Goal: Information Seeking & Learning: Find specific fact

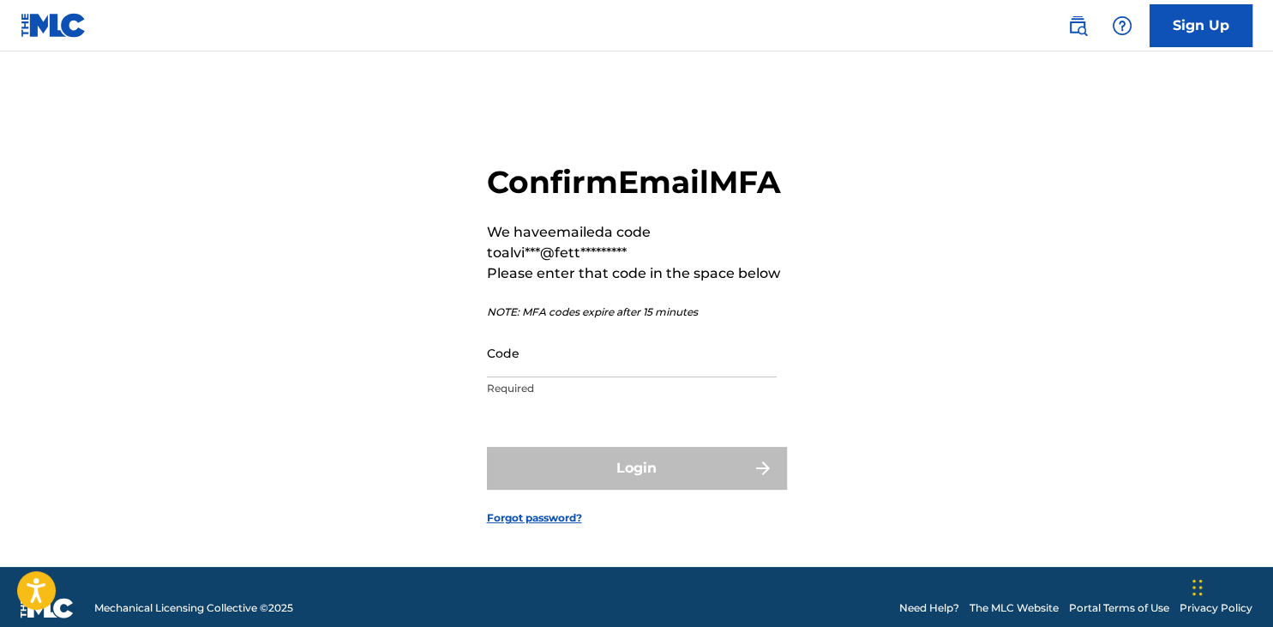
click at [609, 377] on input "Code" at bounding box center [632, 352] width 290 height 49
paste input "539560"
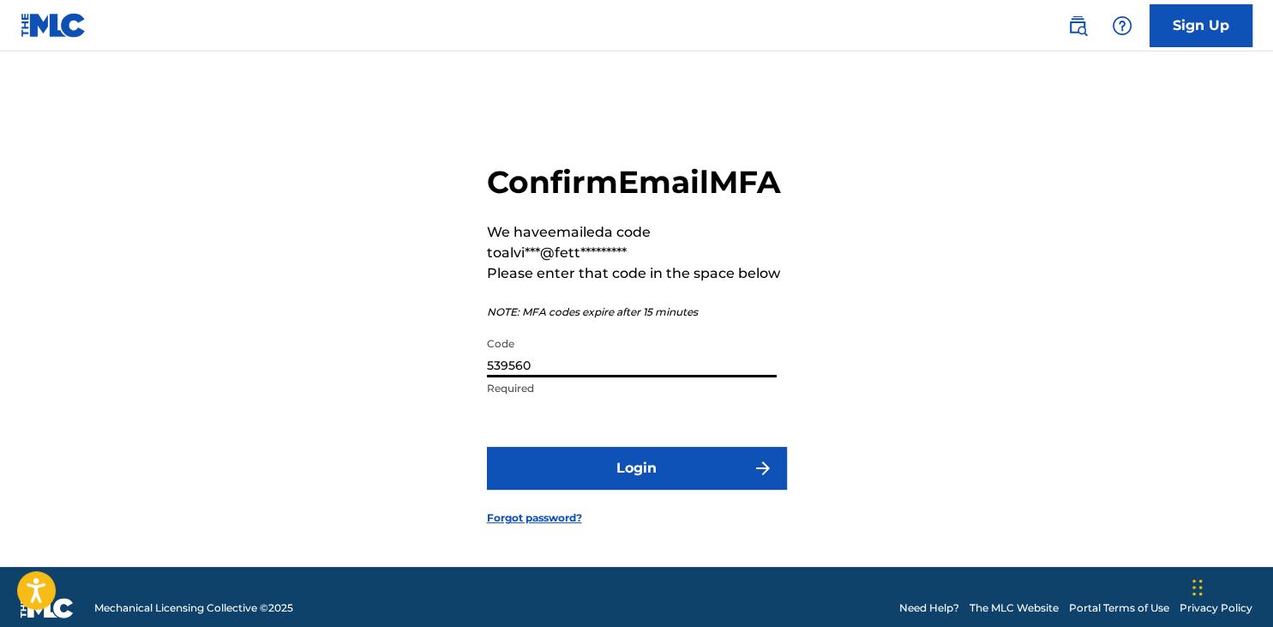
type input "539560"
click at [487, 447] on button "Login" at bounding box center [637, 468] width 300 height 43
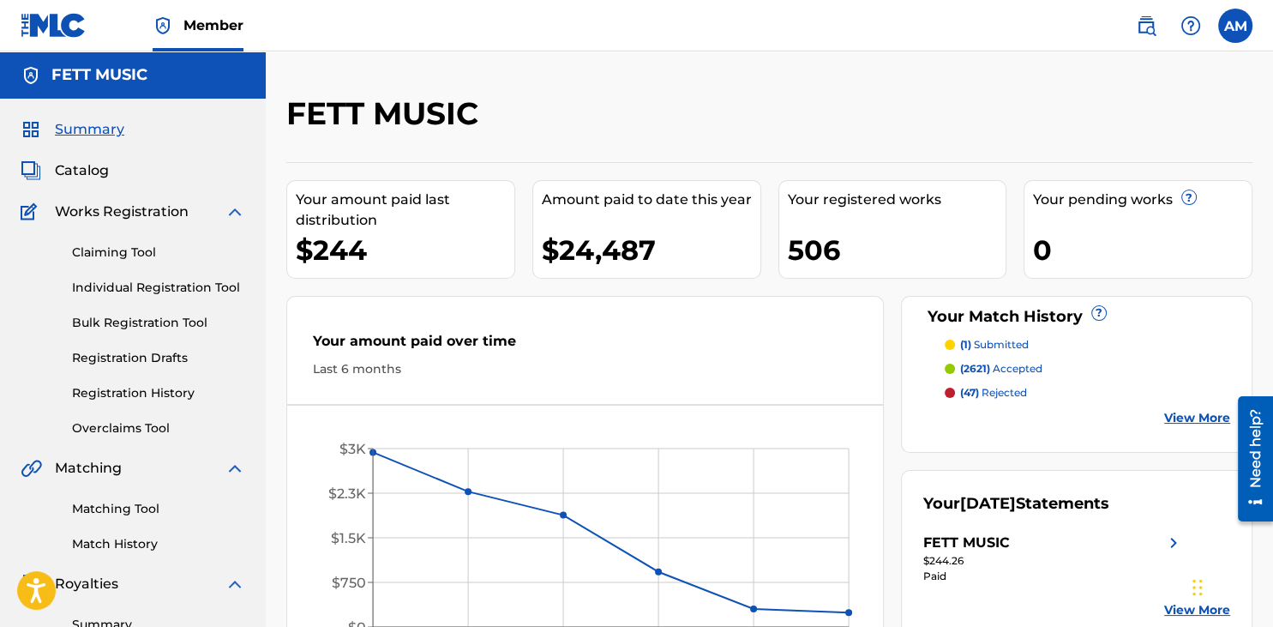
click at [1150, 30] on img at bounding box center [1146, 25] width 21 height 21
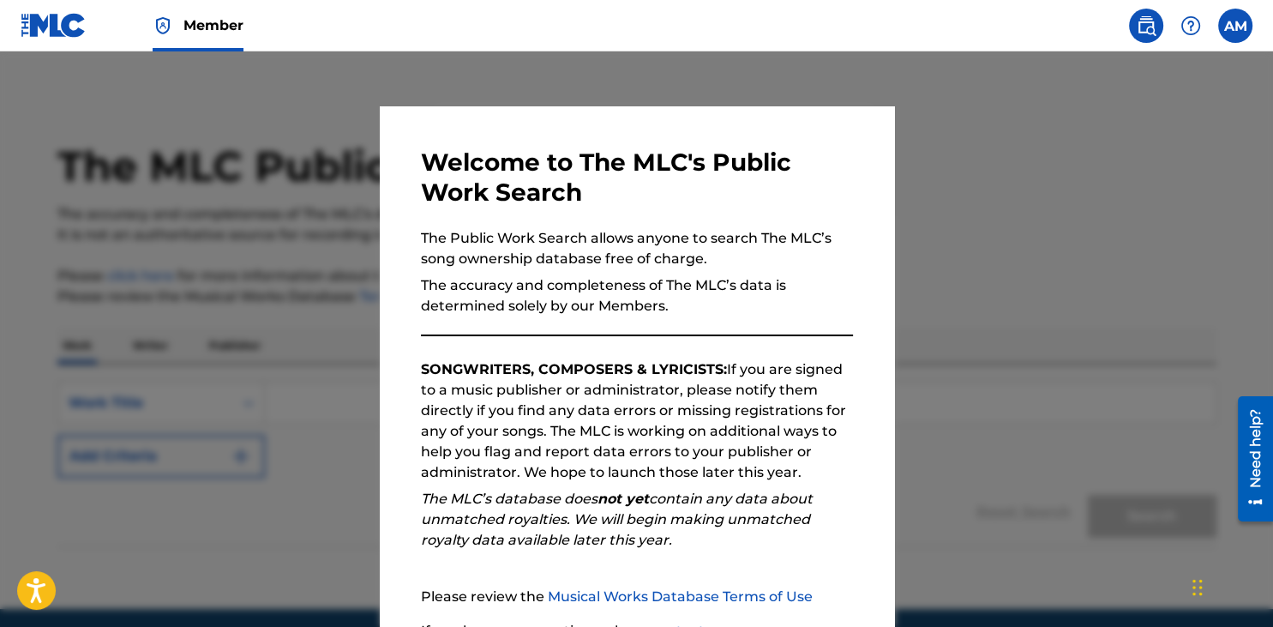
click at [1125, 110] on div at bounding box center [636, 364] width 1273 height 627
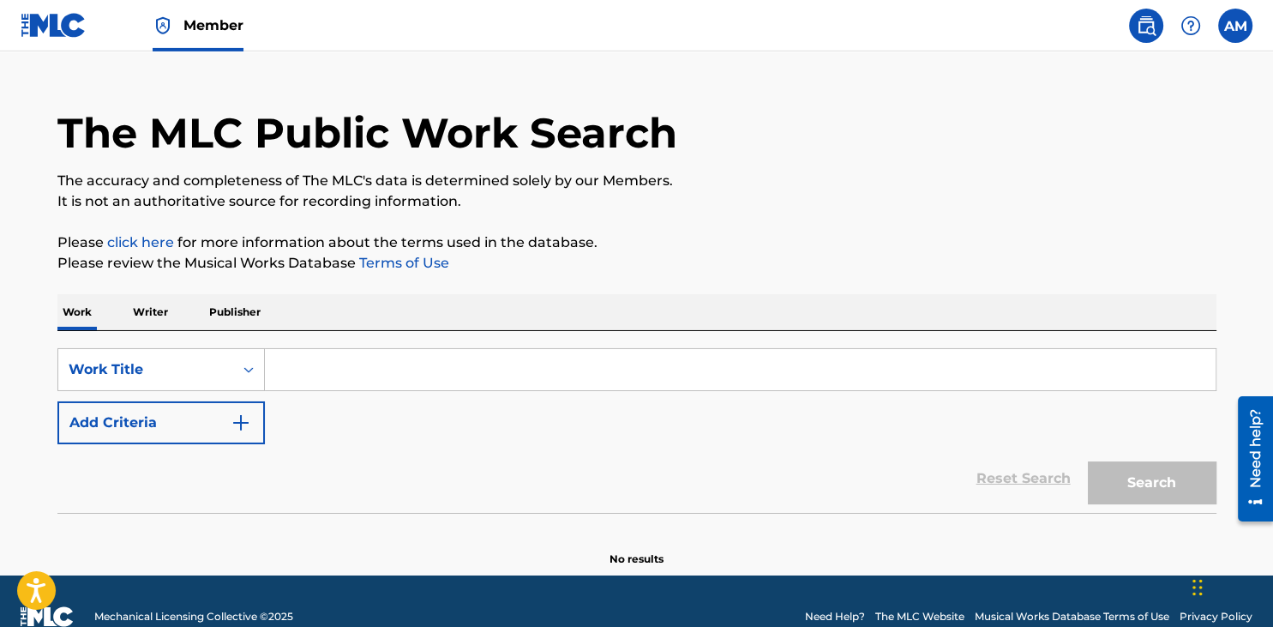
scroll to position [63, 0]
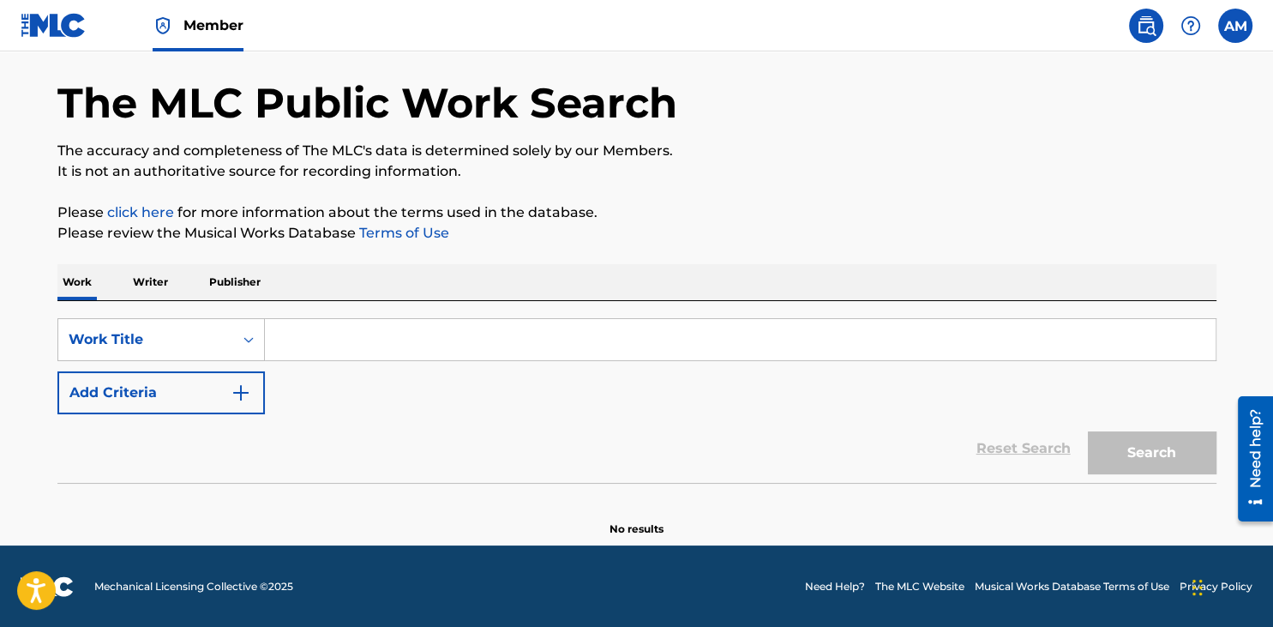
click at [352, 350] on input "Search Form" at bounding box center [740, 339] width 951 height 41
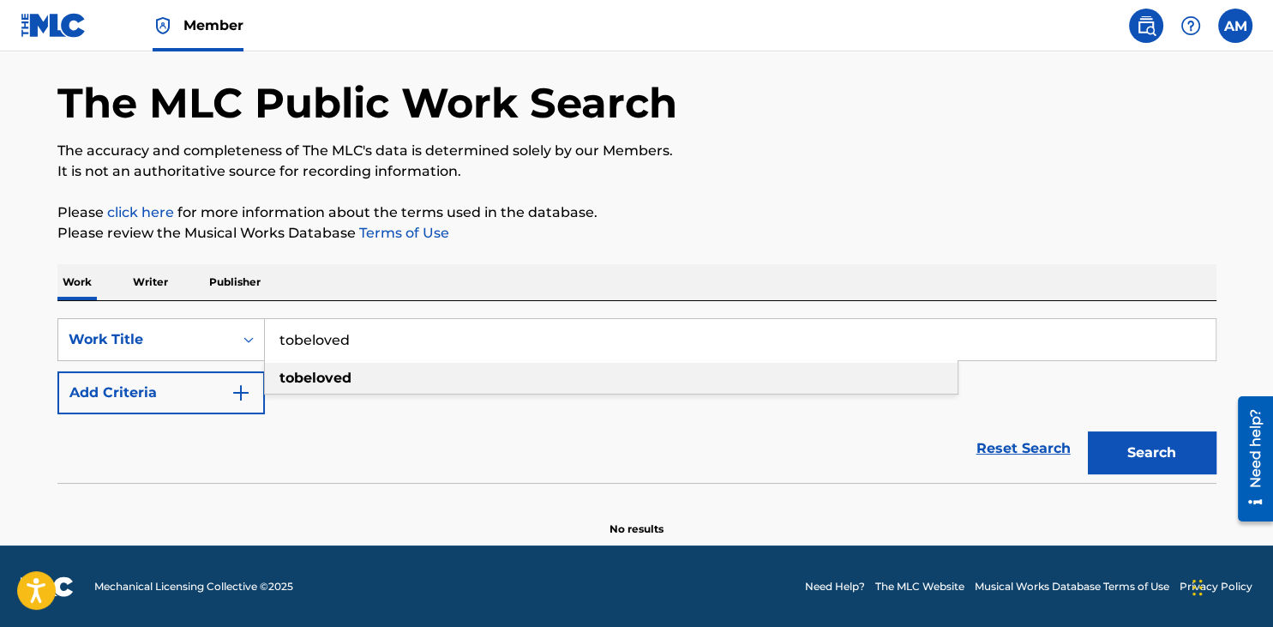
type input "tobeloved"
click at [346, 385] on strong "tobeloved" at bounding box center [316, 378] width 72 height 16
click at [207, 400] on button "Add Criteria" at bounding box center [160, 392] width 207 height 43
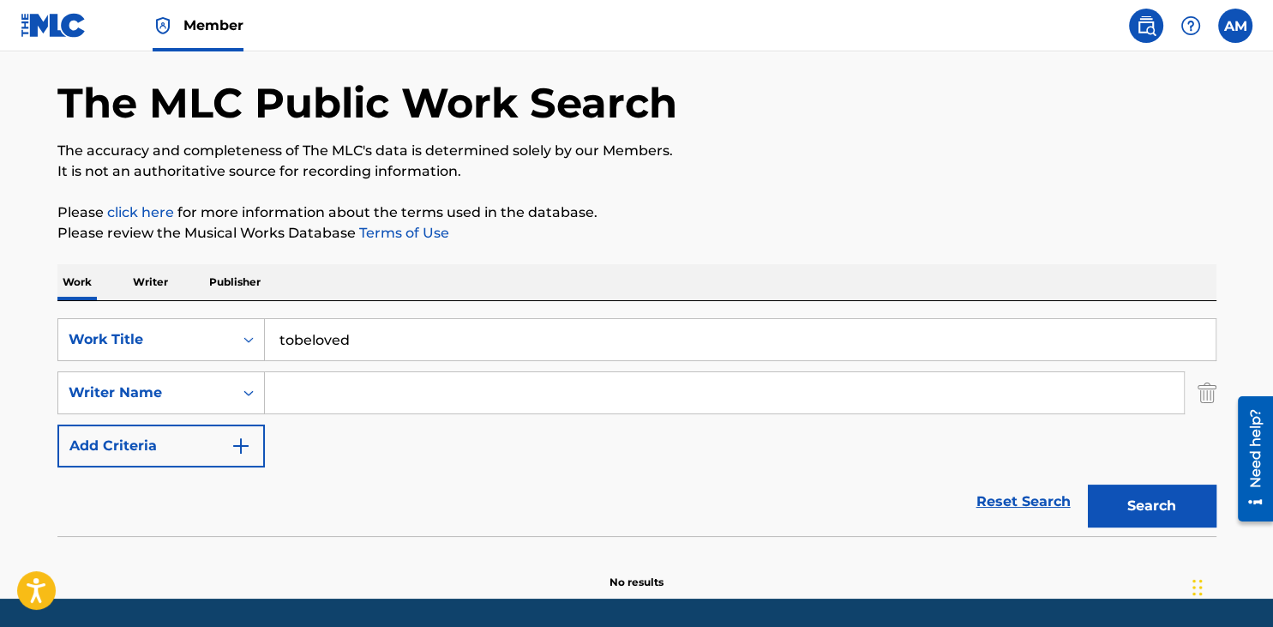
click at [277, 393] on input "Search Form" at bounding box center [724, 392] width 919 height 41
type input "s"
type input "[PERSON_NAME]"
click at [1119, 513] on button "Search" at bounding box center [1152, 505] width 129 height 43
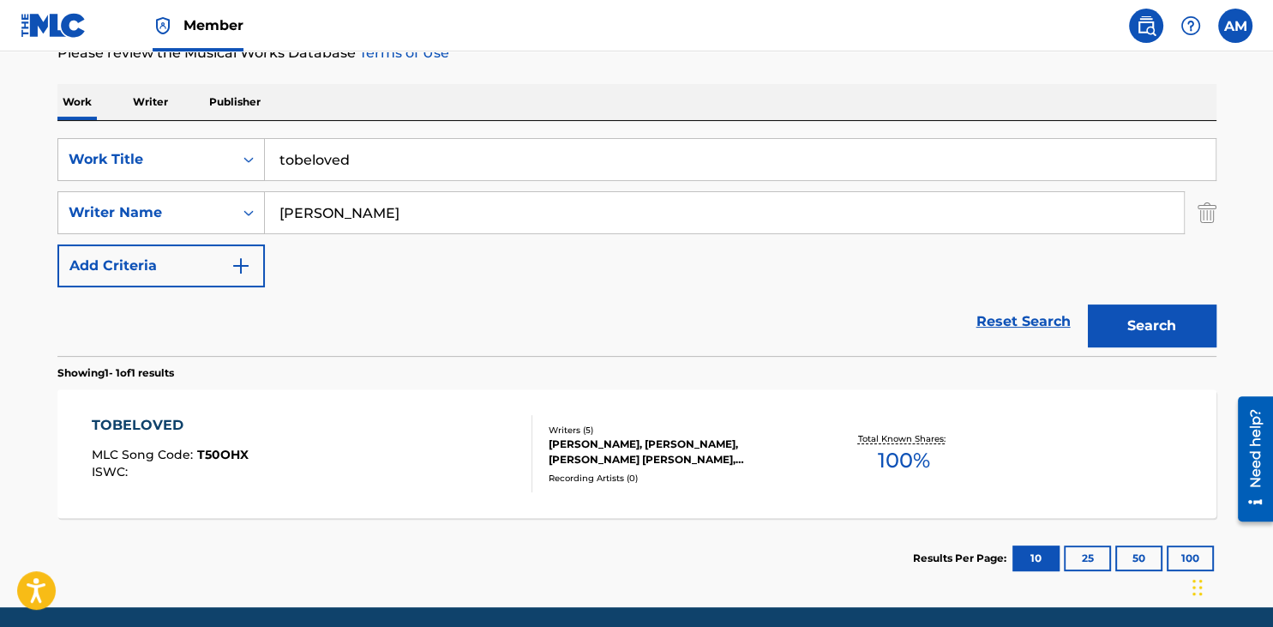
scroll to position [305, 0]
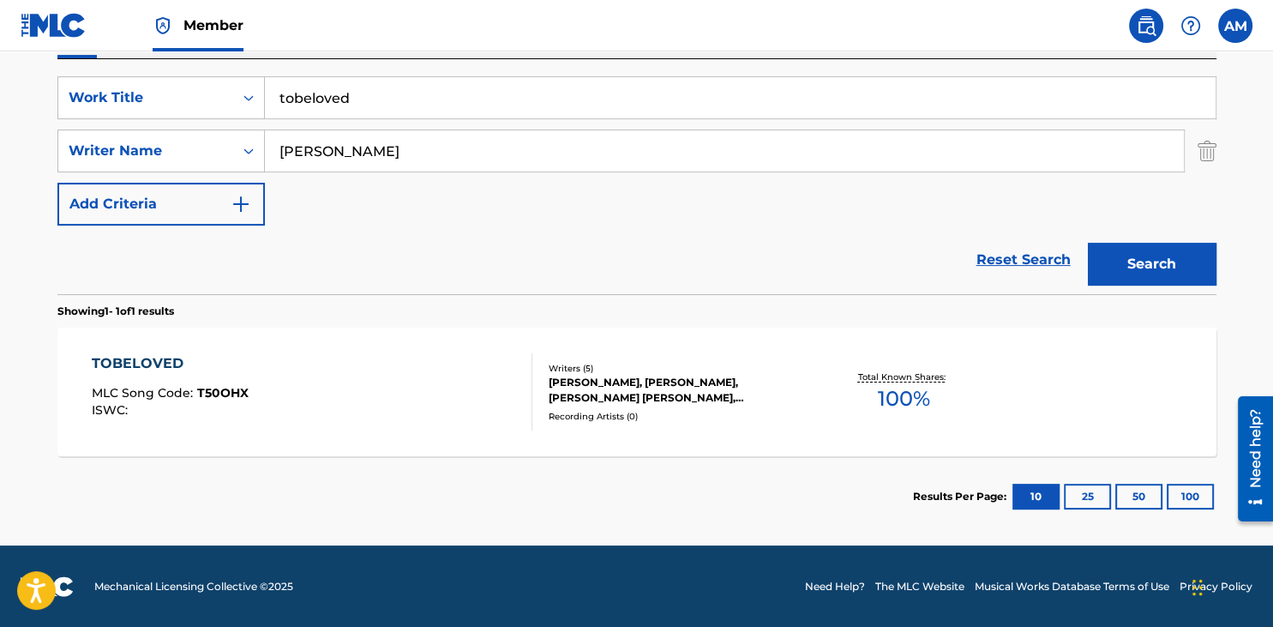
click at [429, 412] on div "TOBELOVED MLC Song Code : T50OHX ISWC :" at bounding box center [312, 391] width 441 height 77
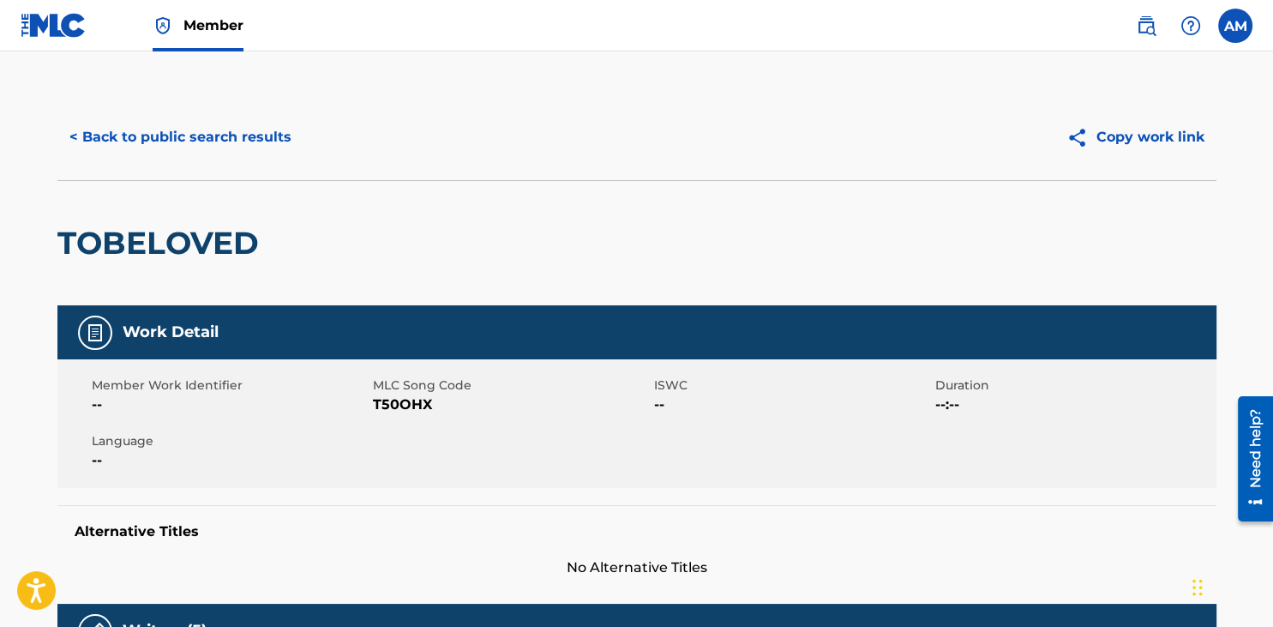
click at [207, 147] on button "< Back to public search results" at bounding box center [180, 137] width 246 height 43
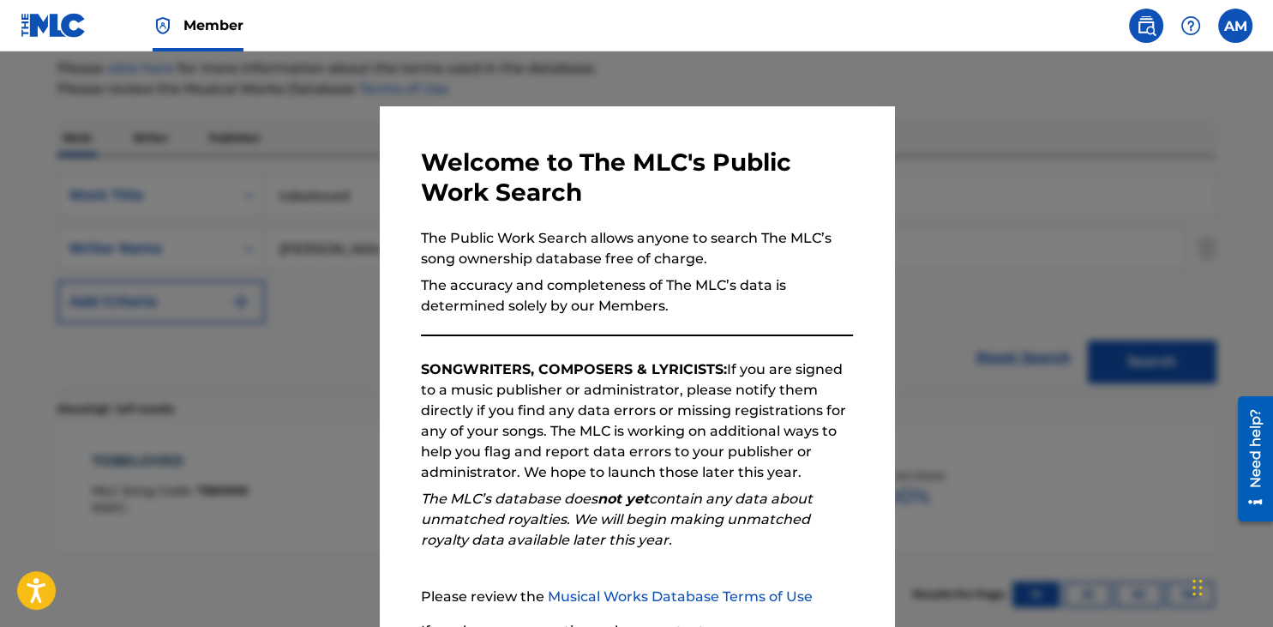
click at [997, 181] on div at bounding box center [636, 364] width 1273 height 627
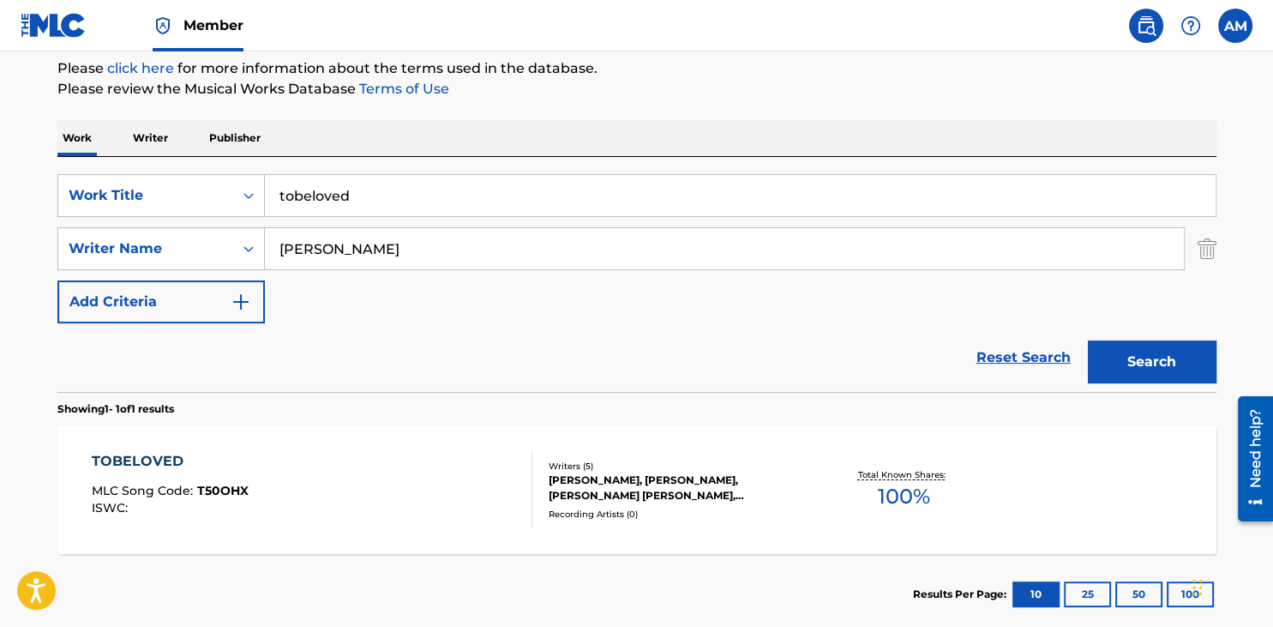
drag, startPoint x: 363, startPoint y: 185, endPoint x: 139, endPoint y: 198, distance: 224.2
click at [265, 198] on input "tobeloved" at bounding box center [740, 195] width 951 height 41
paste input "Safeandsoun"
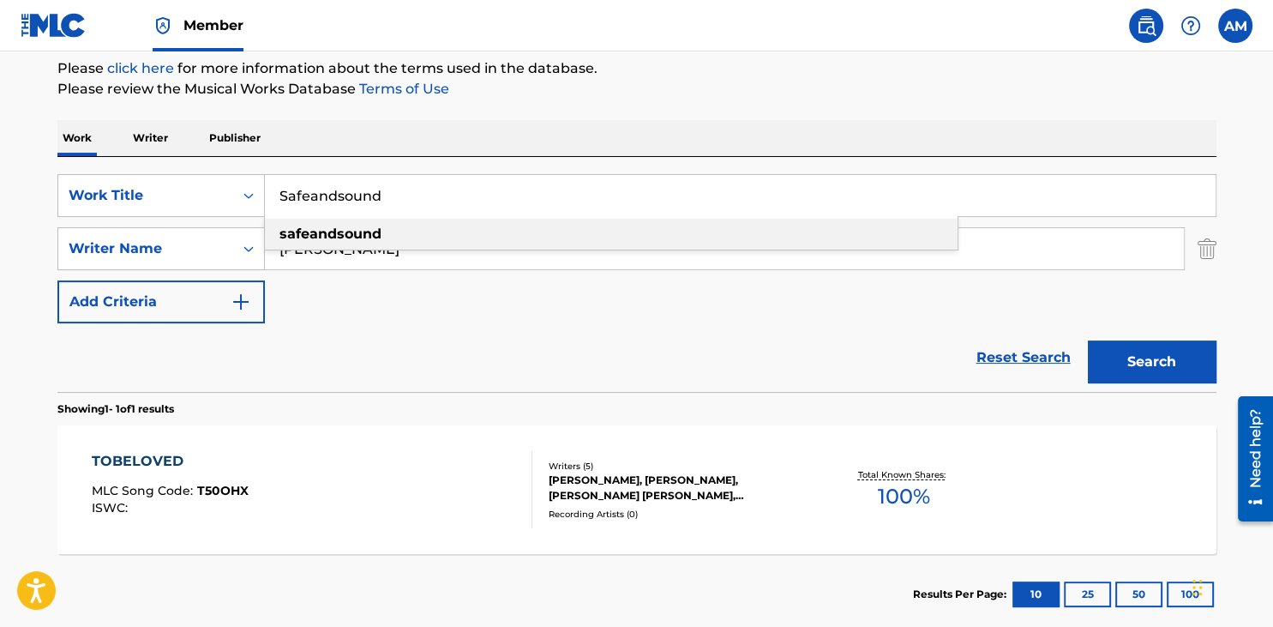
click at [429, 225] on div "safeandsound" at bounding box center [611, 234] width 693 height 31
type input "safeandsound"
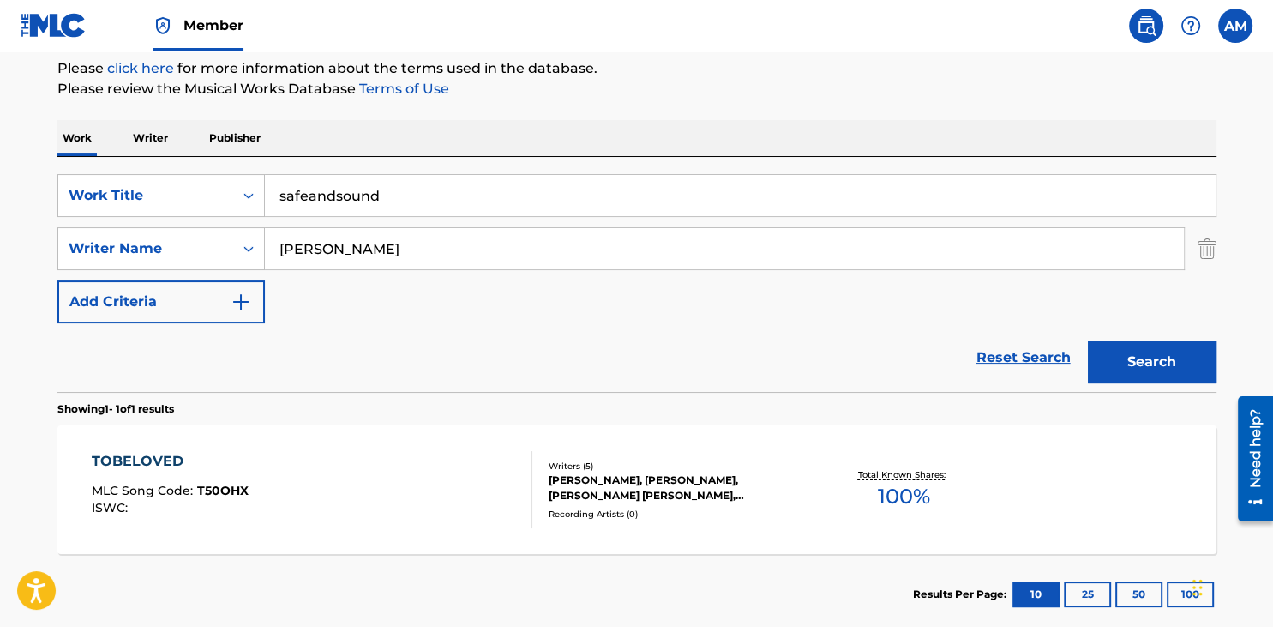
click at [1120, 347] on button "Search" at bounding box center [1152, 361] width 129 height 43
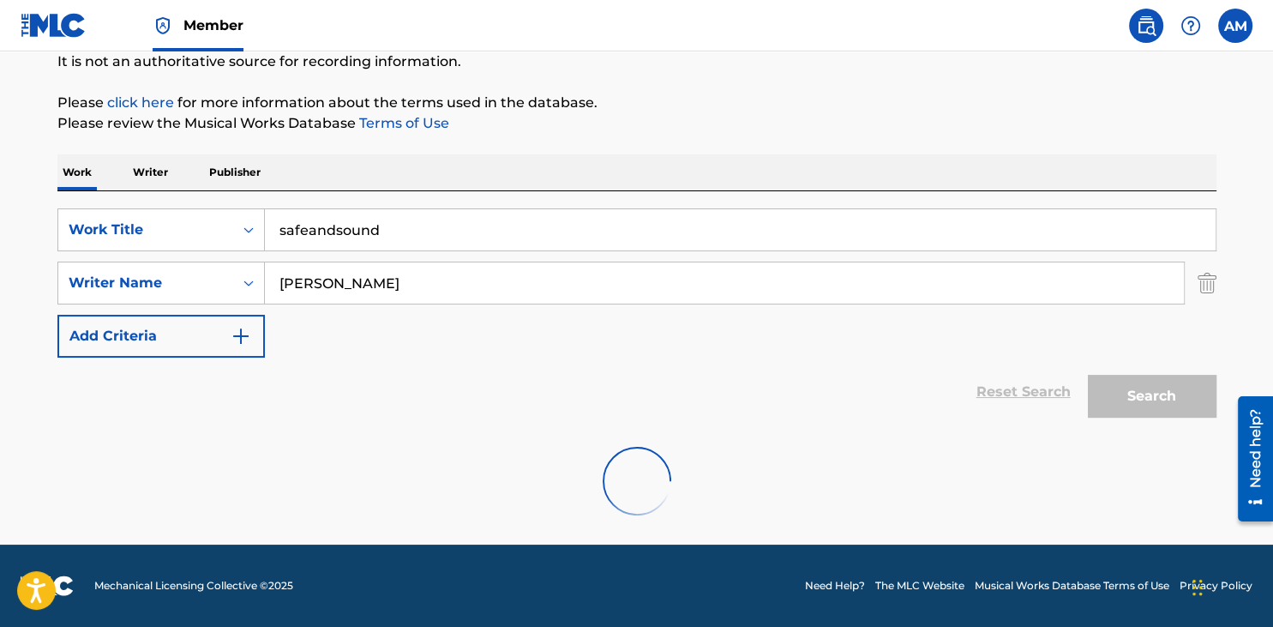
scroll to position [172, 0]
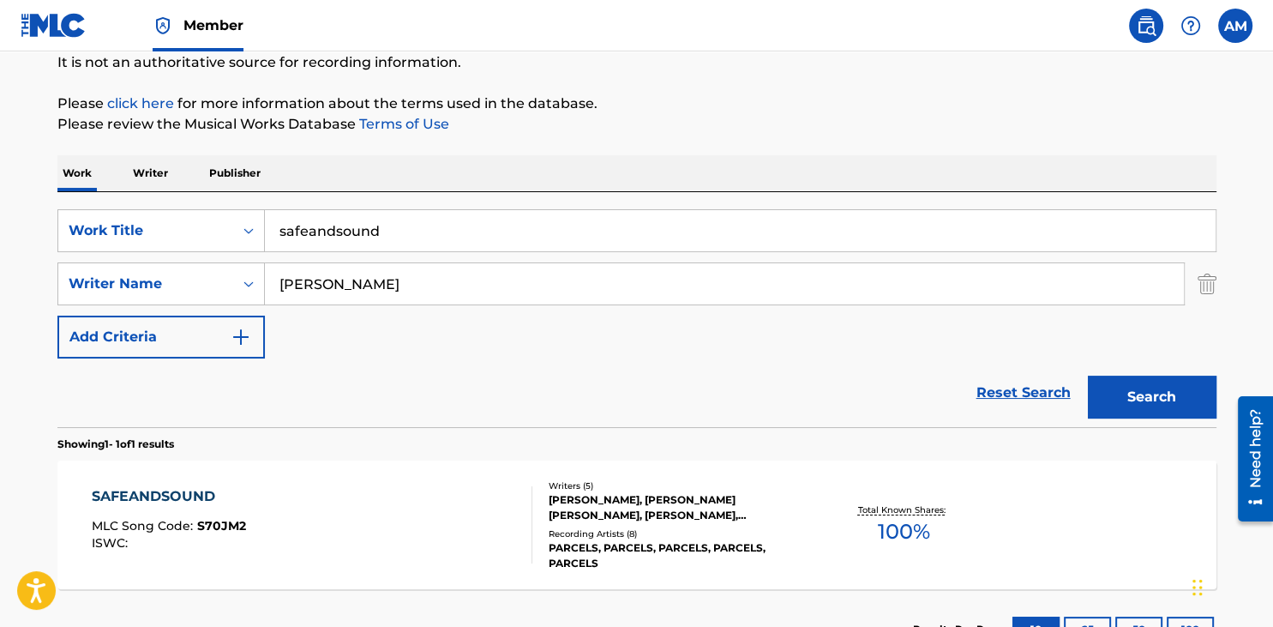
click at [177, 504] on div "SAFEANDSOUND" at bounding box center [169, 496] width 154 height 21
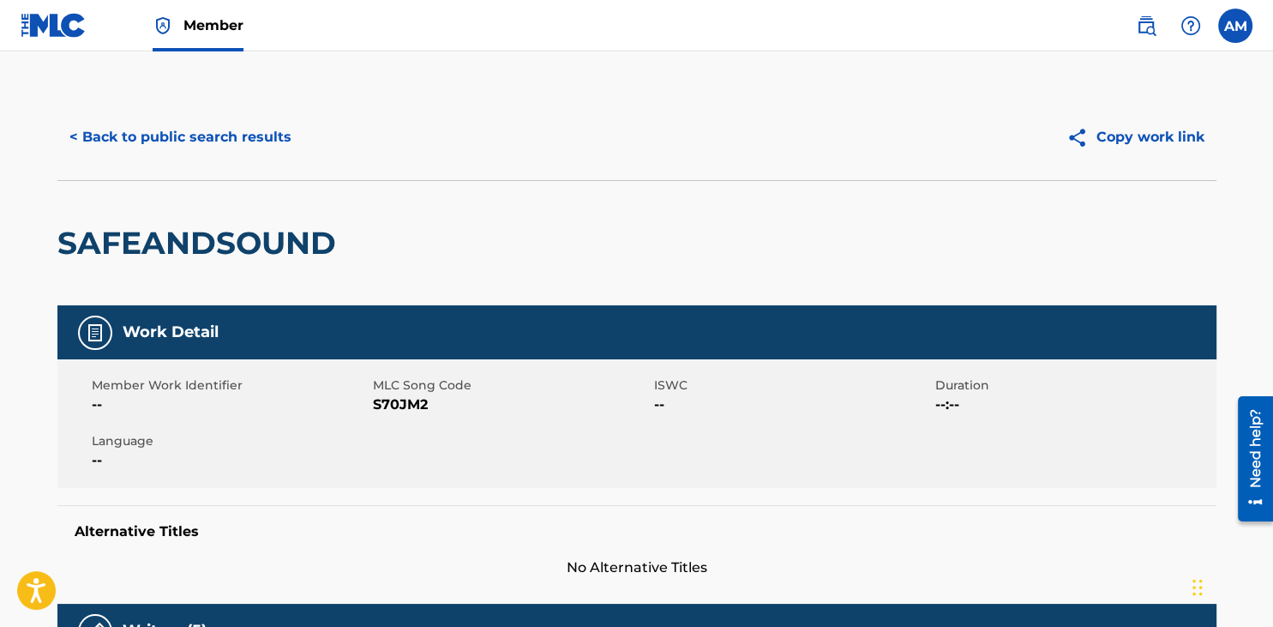
click at [137, 135] on button "< Back to public search results" at bounding box center [180, 137] width 246 height 43
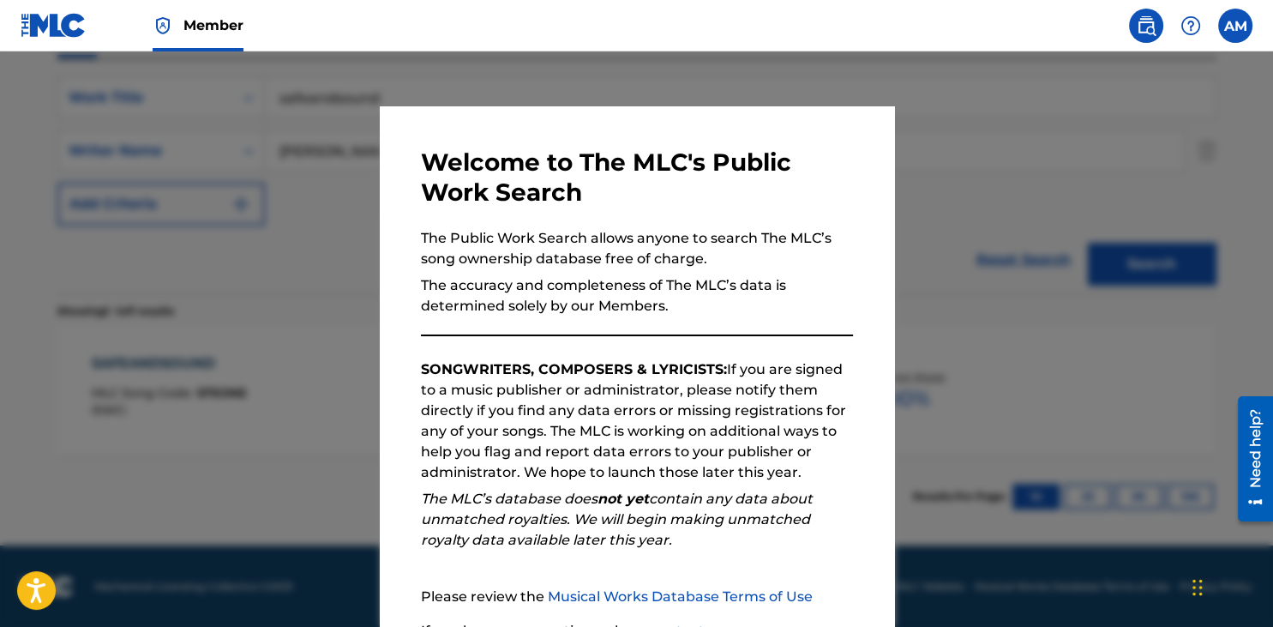
scroll to position [158, 0]
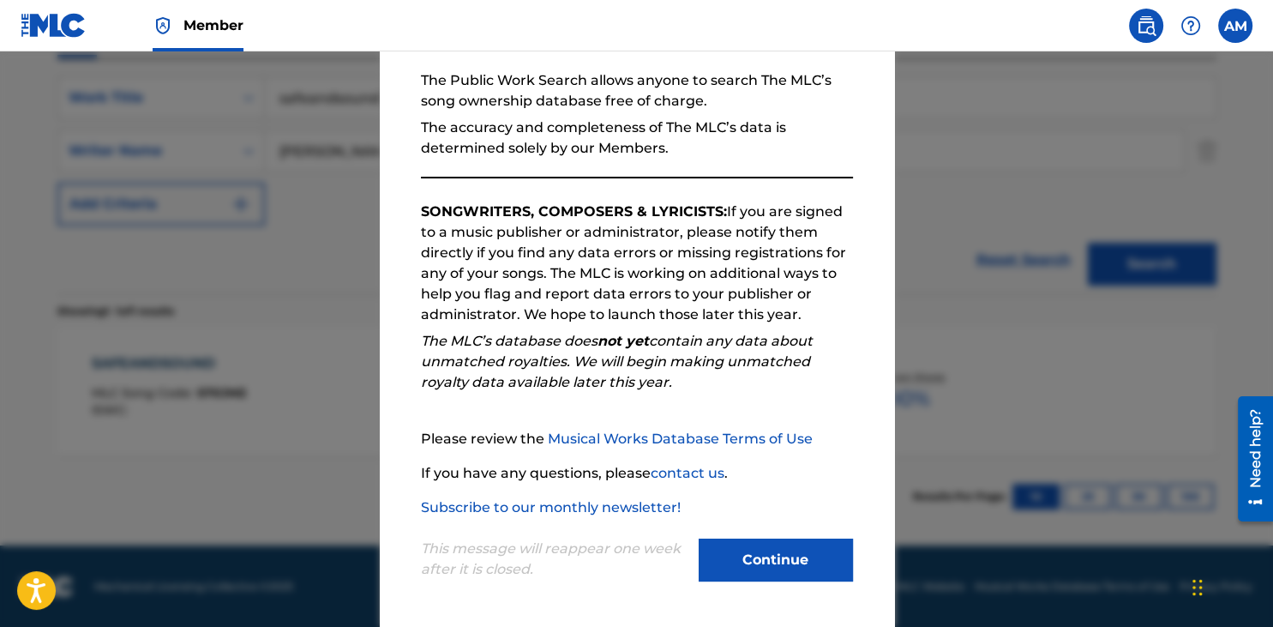
click at [821, 557] on button "Continue" at bounding box center [776, 559] width 154 height 43
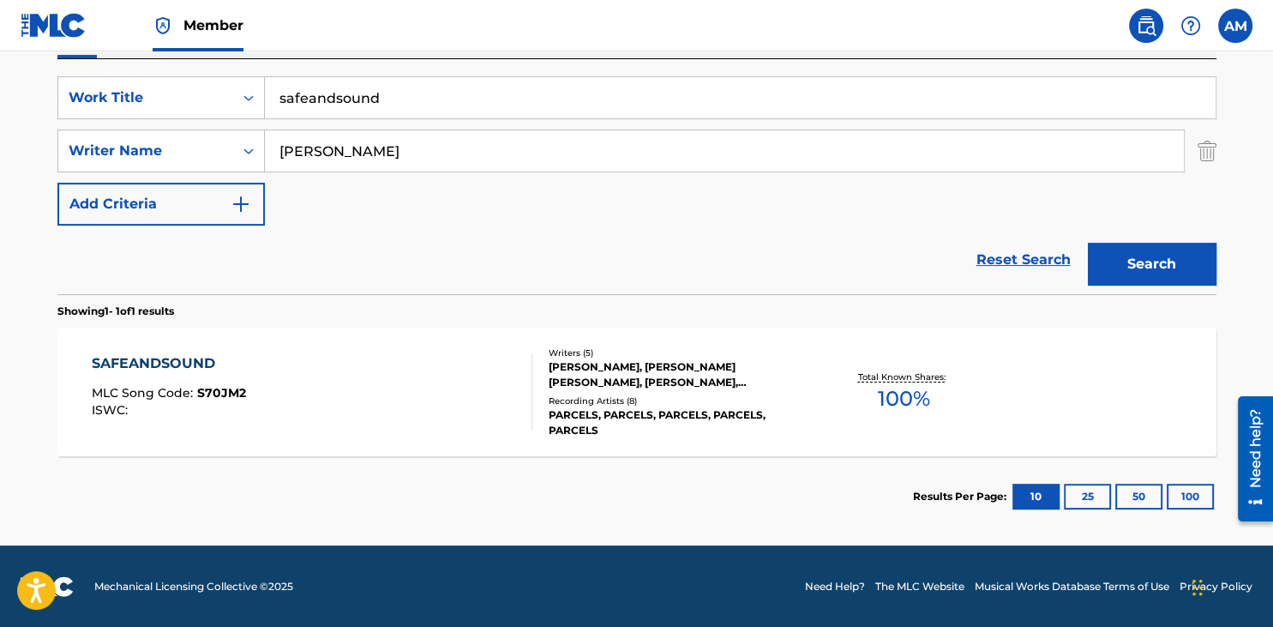
scroll to position [0, 0]
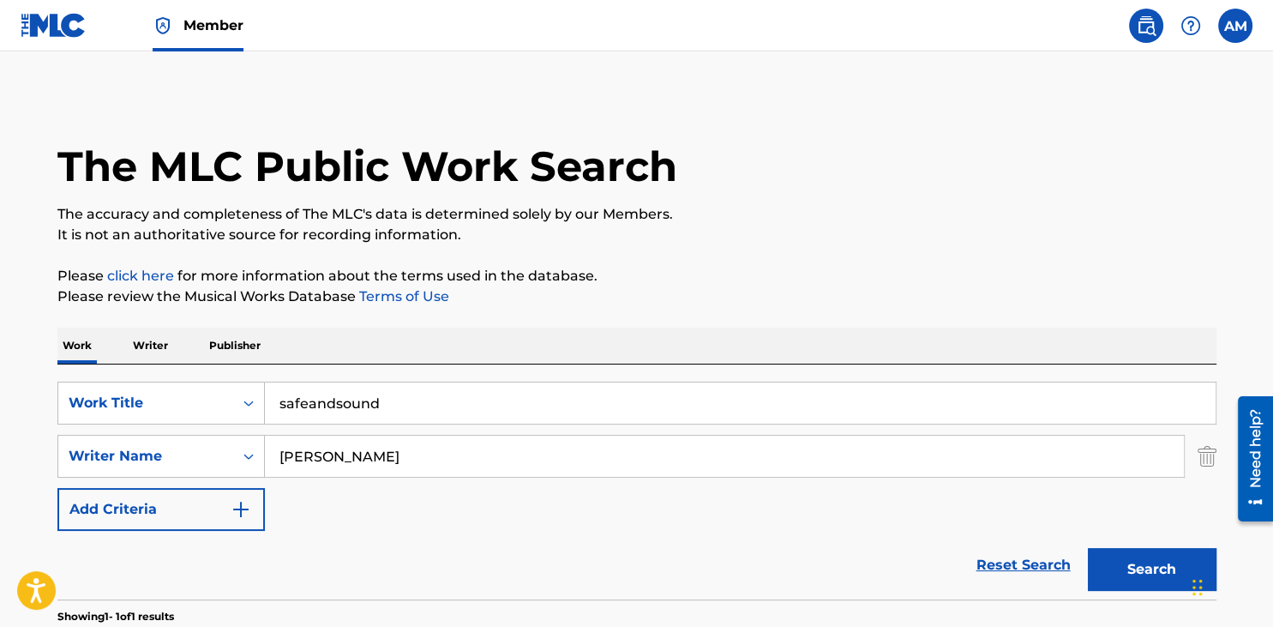
drag, startPoint x: 454, startPoint y: 404, endPoint x: -44, endPoint y: 397, distance: 497.3
click at [265, 397] on input "safeandsound" at bounding box center [740, 402] width 951 height 41
paste input "Sorry"
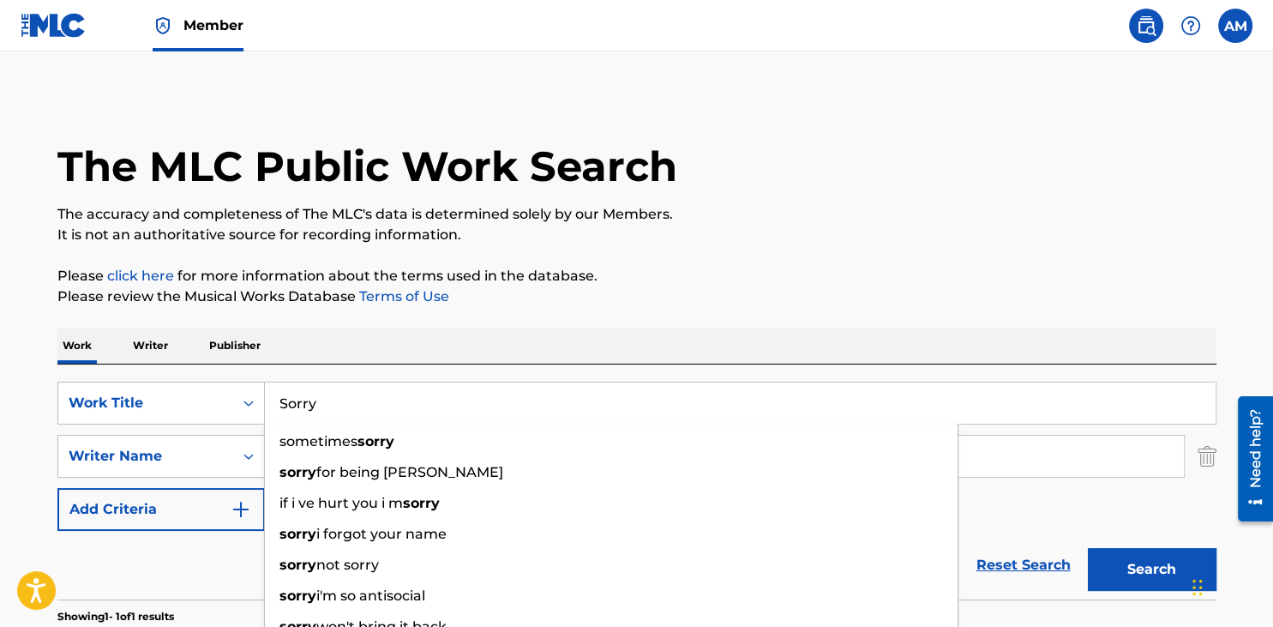
type input "Sorry"
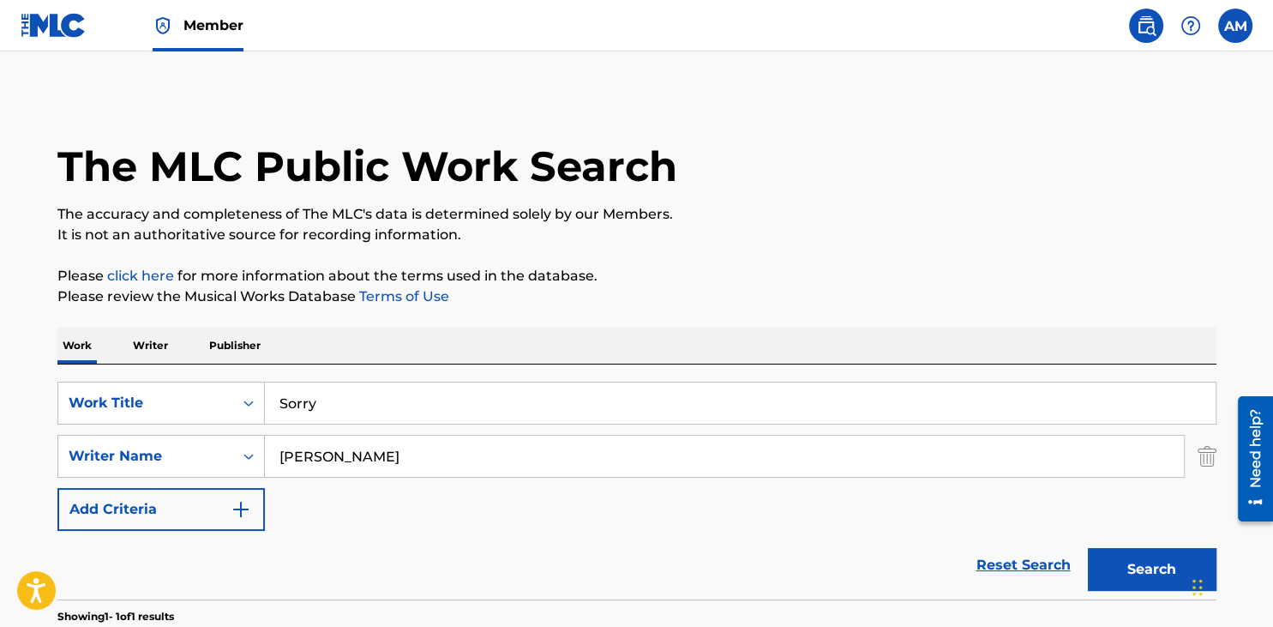
click at [407, 332] on div "Work Writer Publisher" at bounding box center [636, 346] width 1159 height 36
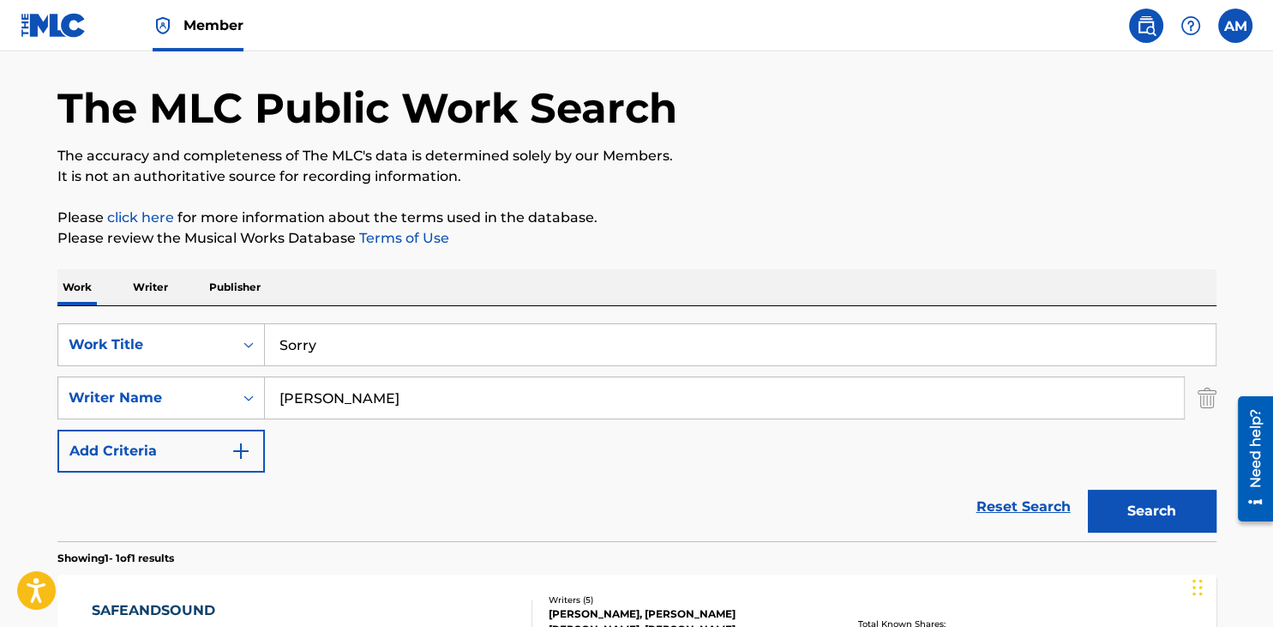
scroll to position [90, 0]
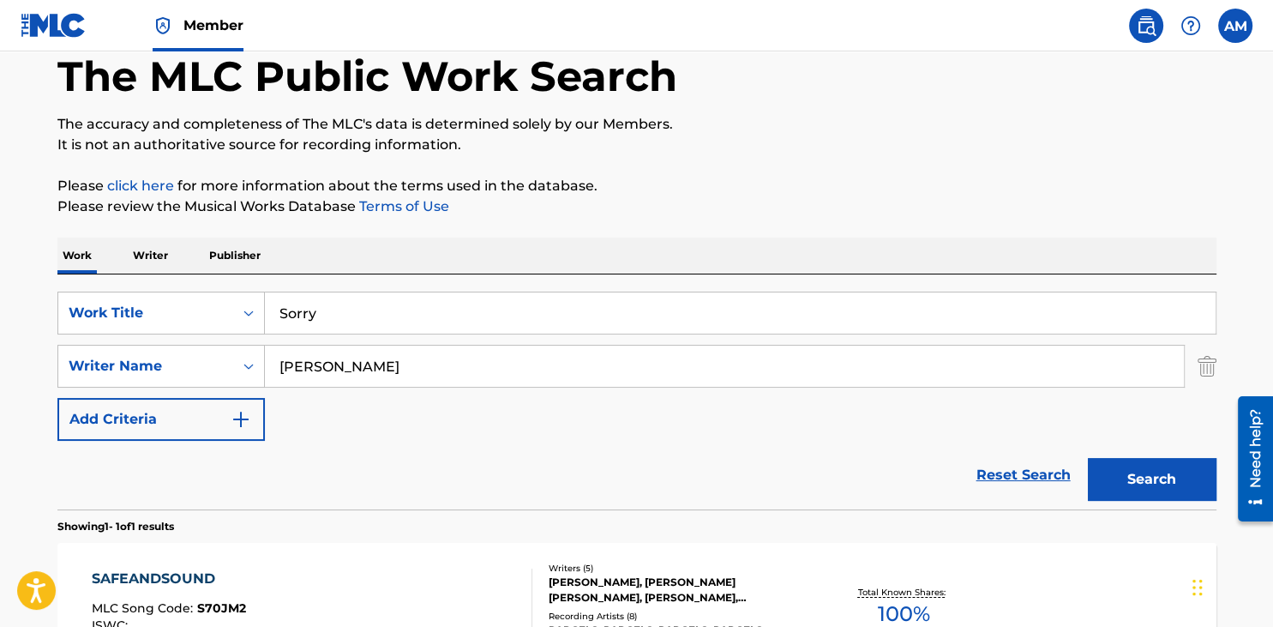
click at [1135, 479] on button "Search" at bounding box center [1152, 479] width 129 height 43
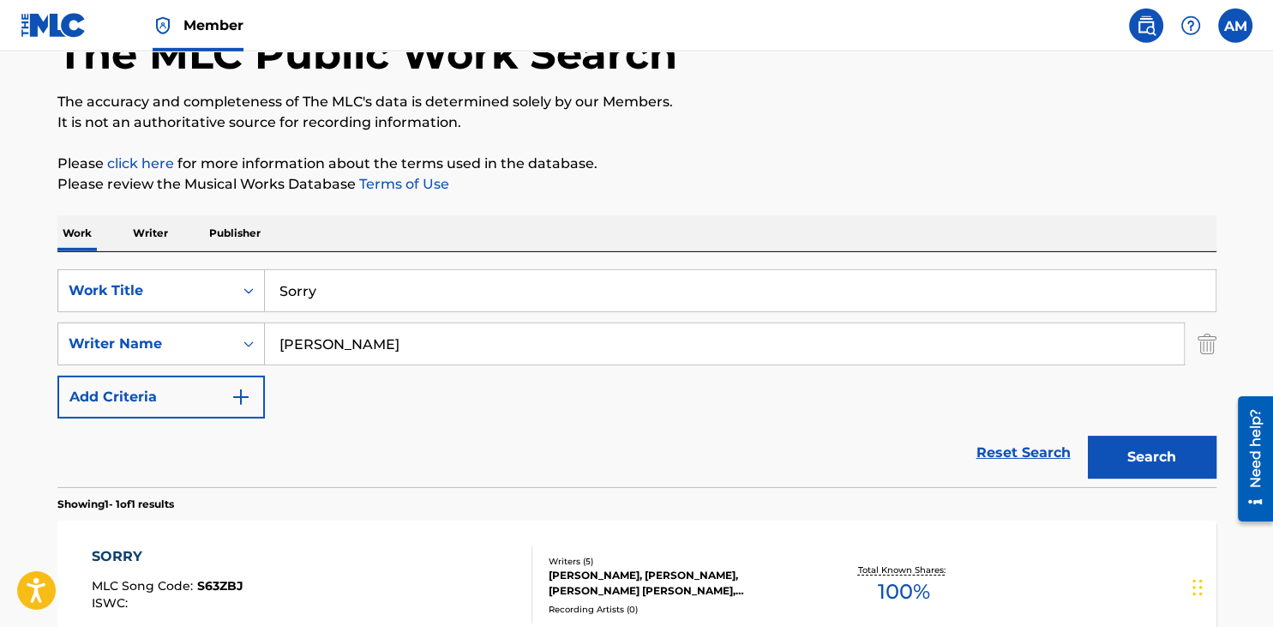
scroll to position [305, 0]
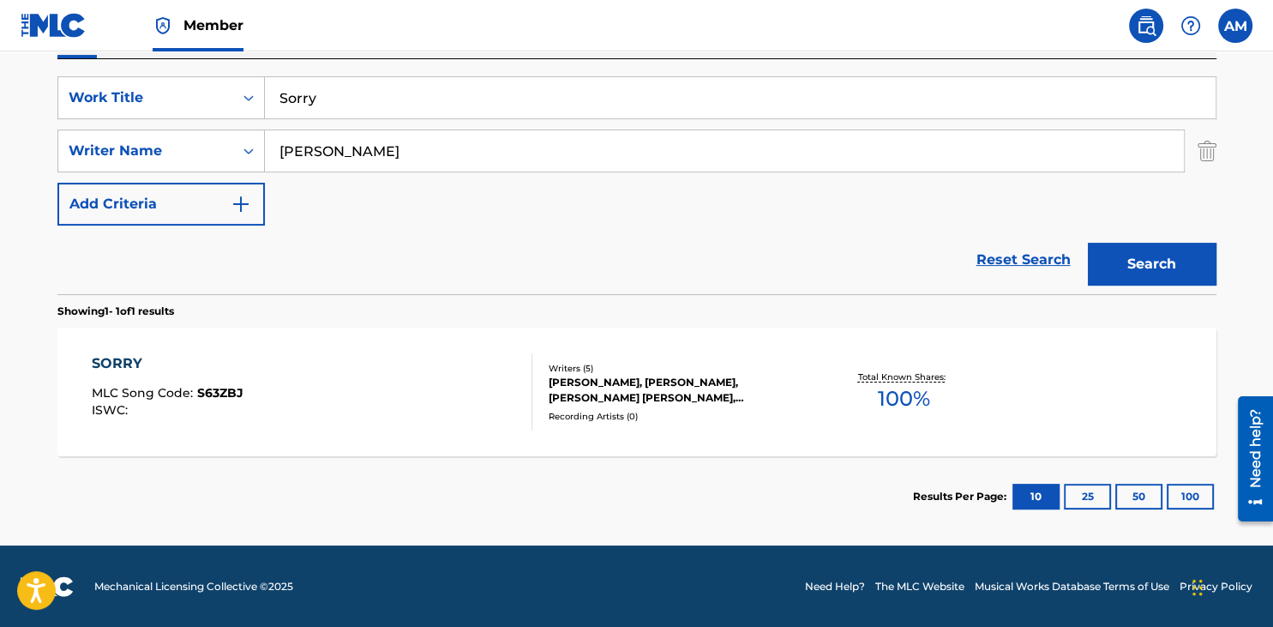
click at [127, 362] on div "SORRY" at bounding box center [168, 363] width 152 height 21
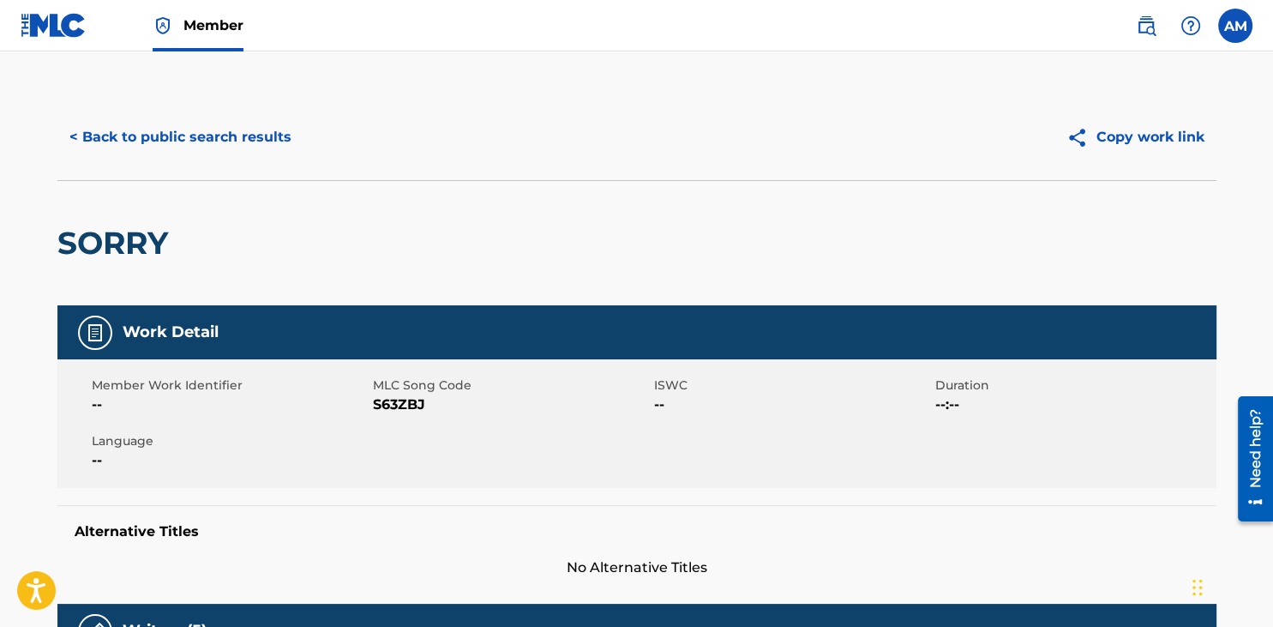
click at [218, 129] on button "< Back to public search results" at bounding box center [180, 137] width 246 height 43
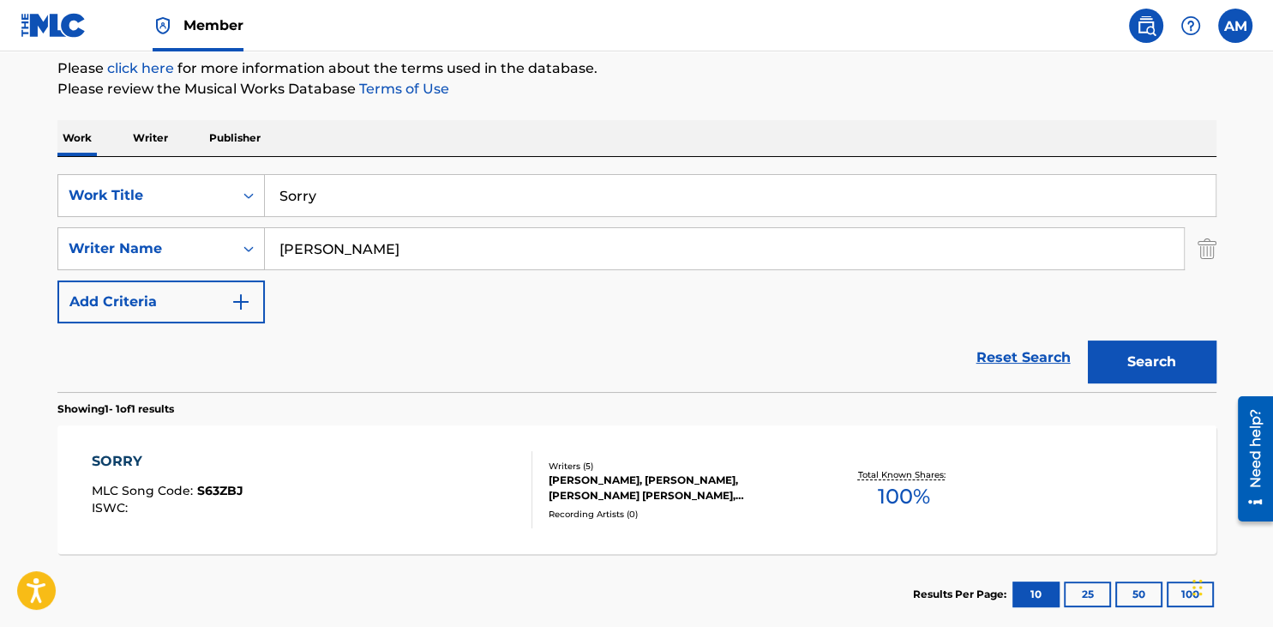
drag, startPoint x: 424, startPoint y: 201, endPoint x: 159, endPoint y: 184, distance: 265.4
click at [265, 184] on input "Sorry" at bounding box center [740, 195] width 951 height 41
paste input "Yougotmefeeling"
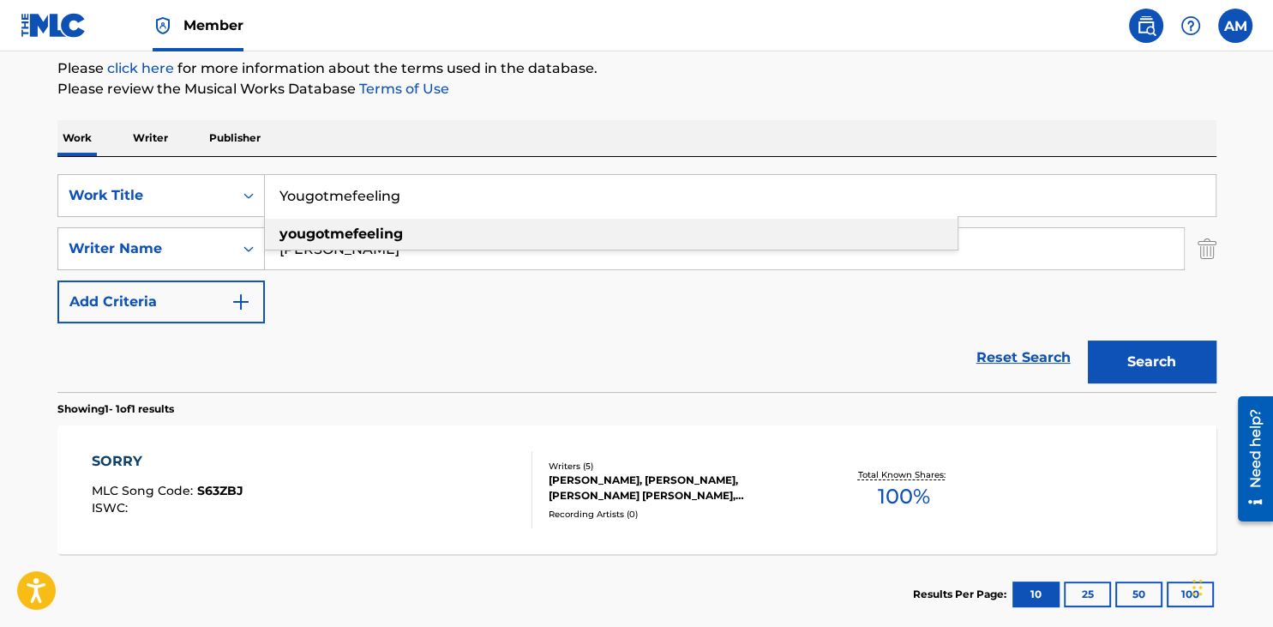
click at [743, 228] on div "yougotmefeeling" at bounding box center [611, 234] width 693 height 31
type input "yougotmefeeling"
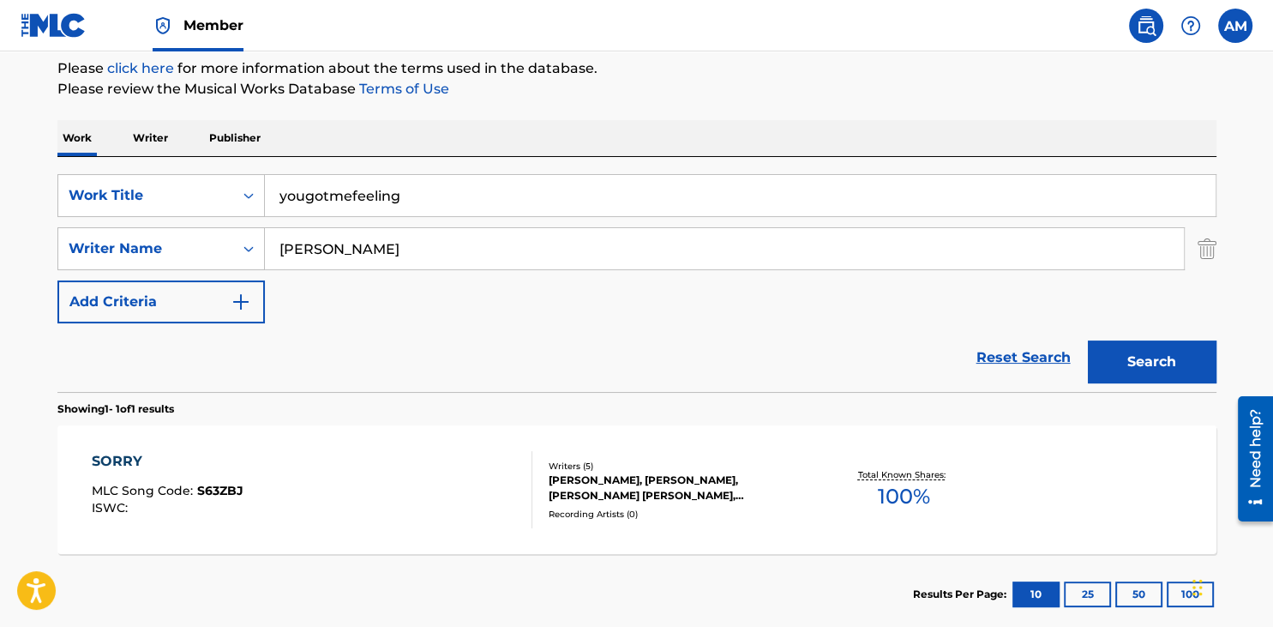
click at [1153, 370] on button "Search" at bounding box center [1152, 361] width 129 height 43
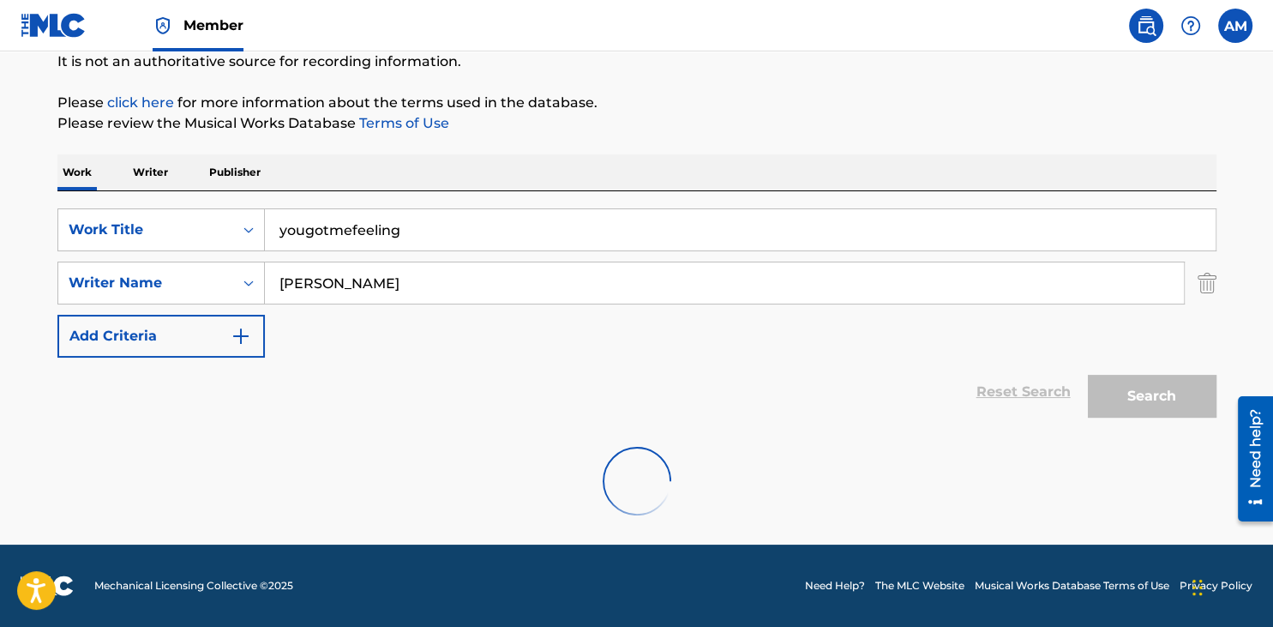
scroll to position [172, 0]
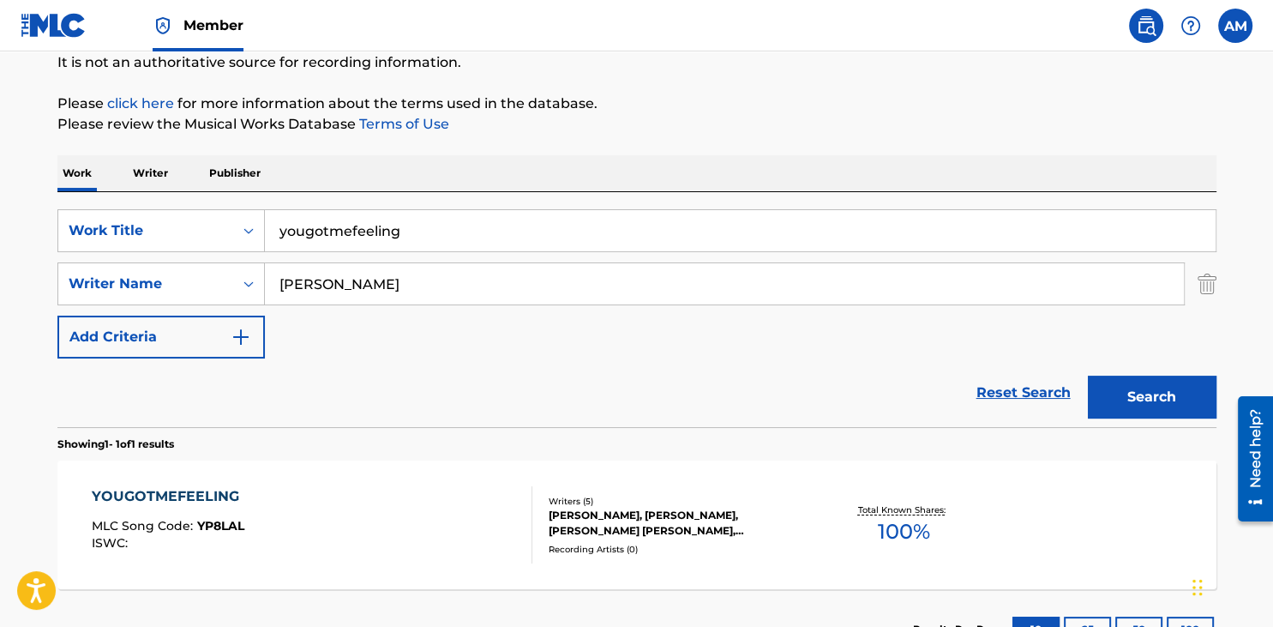
click at [190, 489] on div "YOUGOTMEFEELING" at bounding box center [170, 496] width 156 height 21
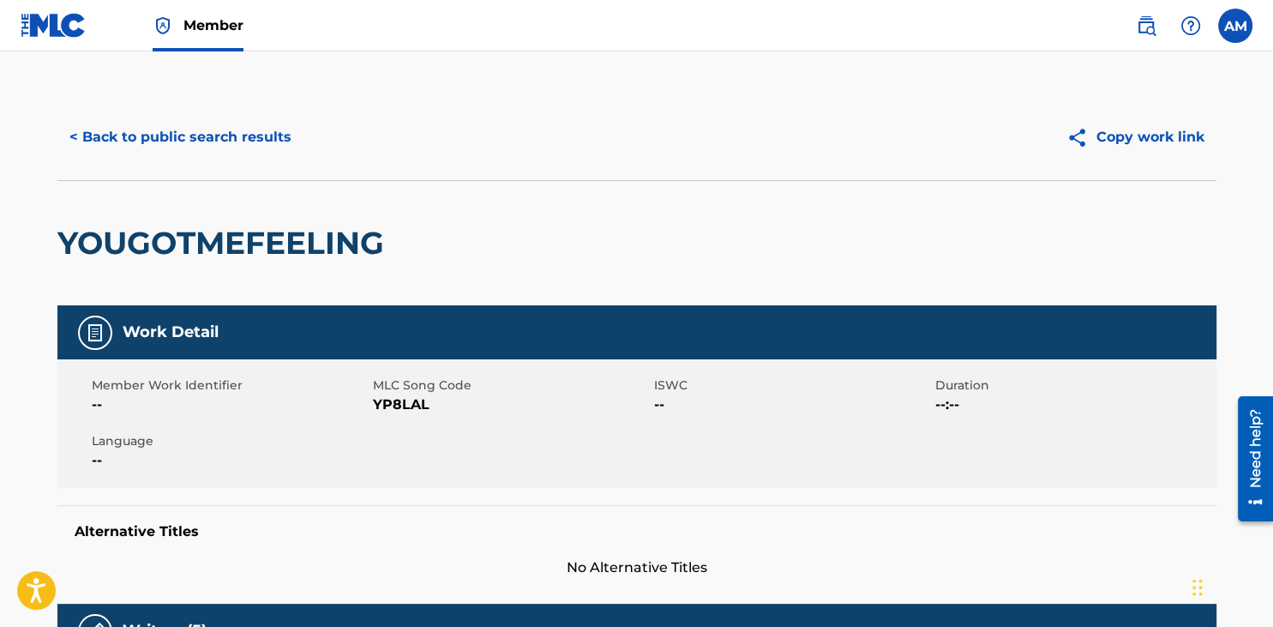
click at [138, 141] on button "< Back to public search results" at bounding box center [180, 137] width 246 height 43
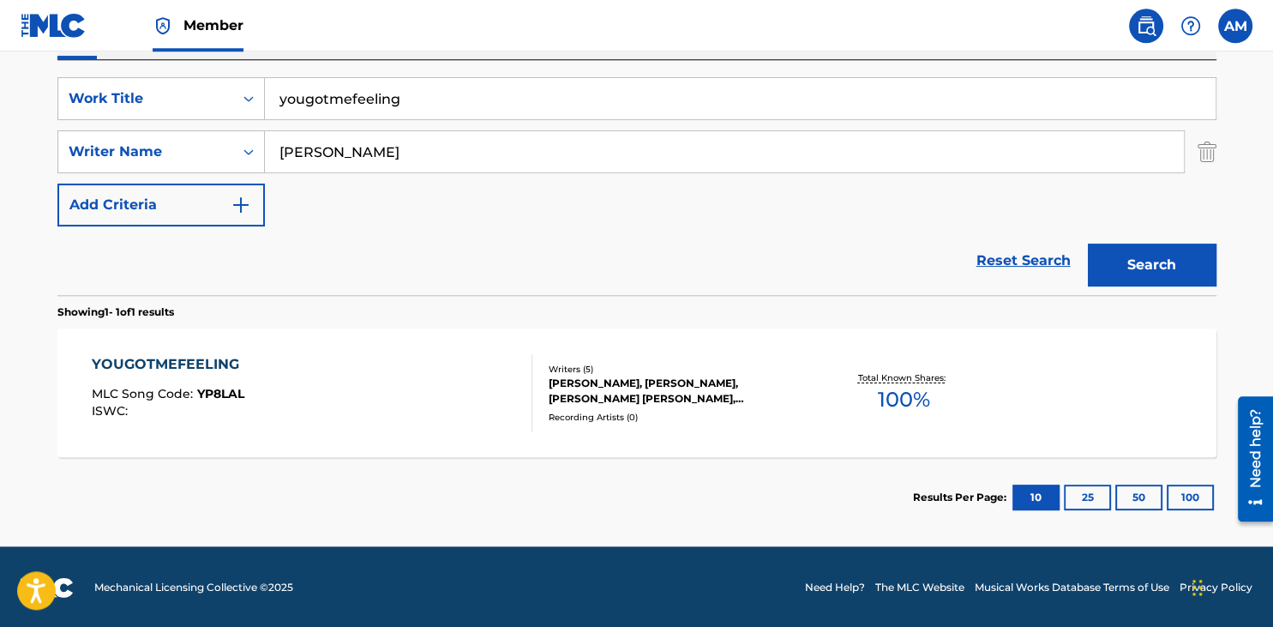
scroll to position [305, 0]
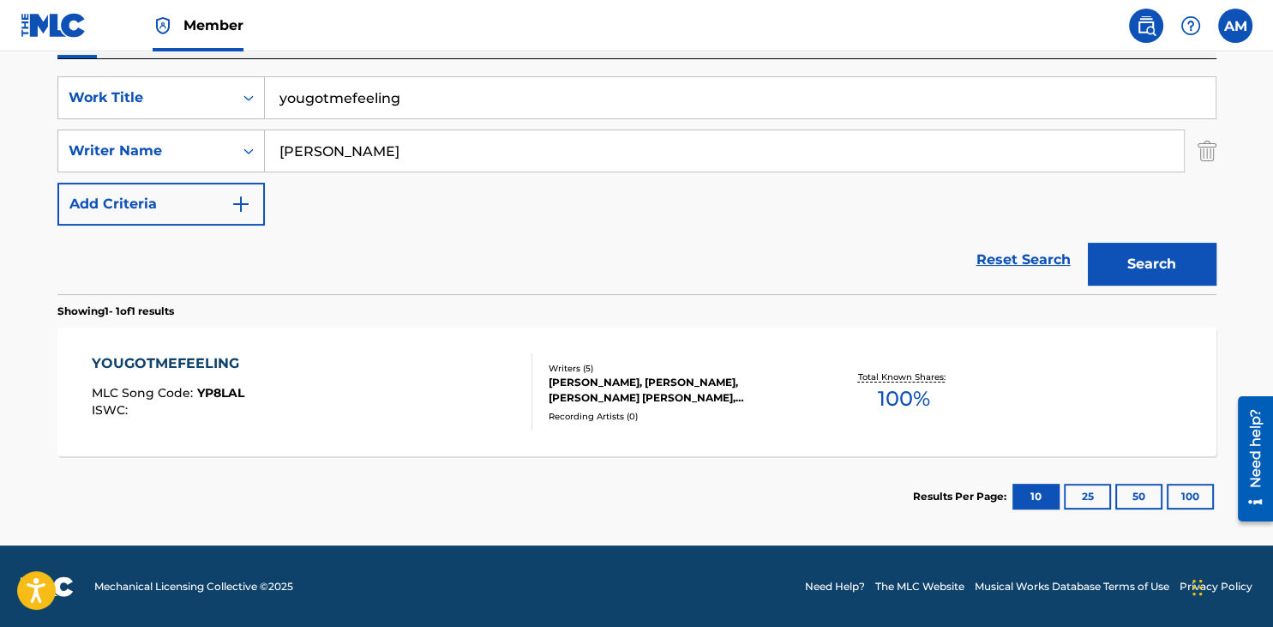
drag, startPoint x: 403, startPoint y: 104, endPoint x: 135, endPoint y: 81, distance: 269.4
click at [265, 81] on input "yougotmefeeling" at bounding box center [740, 97] width 951 height 41
paste input "Yougotmefeeling - PNAU remix"
click at [402, 91] on input "Yougotmefeeling - PNAU remix" at bounding box center [740, 97] width 951 height 41
click at [410, 98] on input "Yougotmefeeling - PNAU remix" at bounding box center [740, 97] width 951 height 41
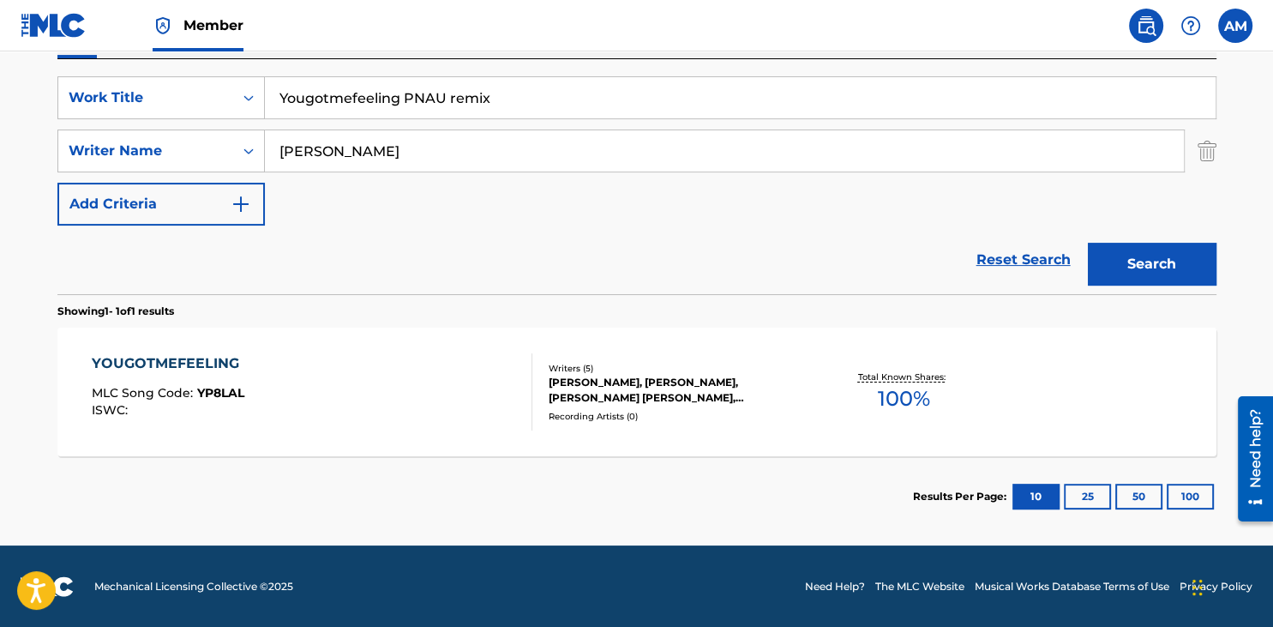
type input "Yougotmefeeling PNAU remix"
click at [1088, 243] on button "Search" at bounding box center [1152, 264] width 129 height 43
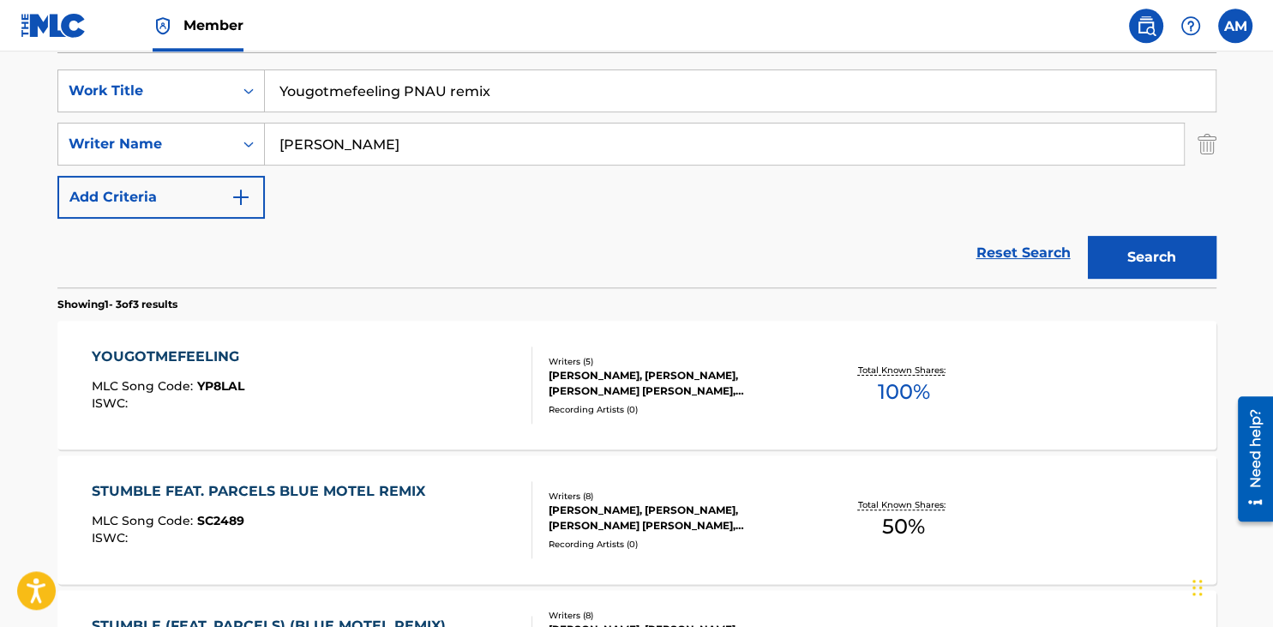
scroll to position [535, 0]
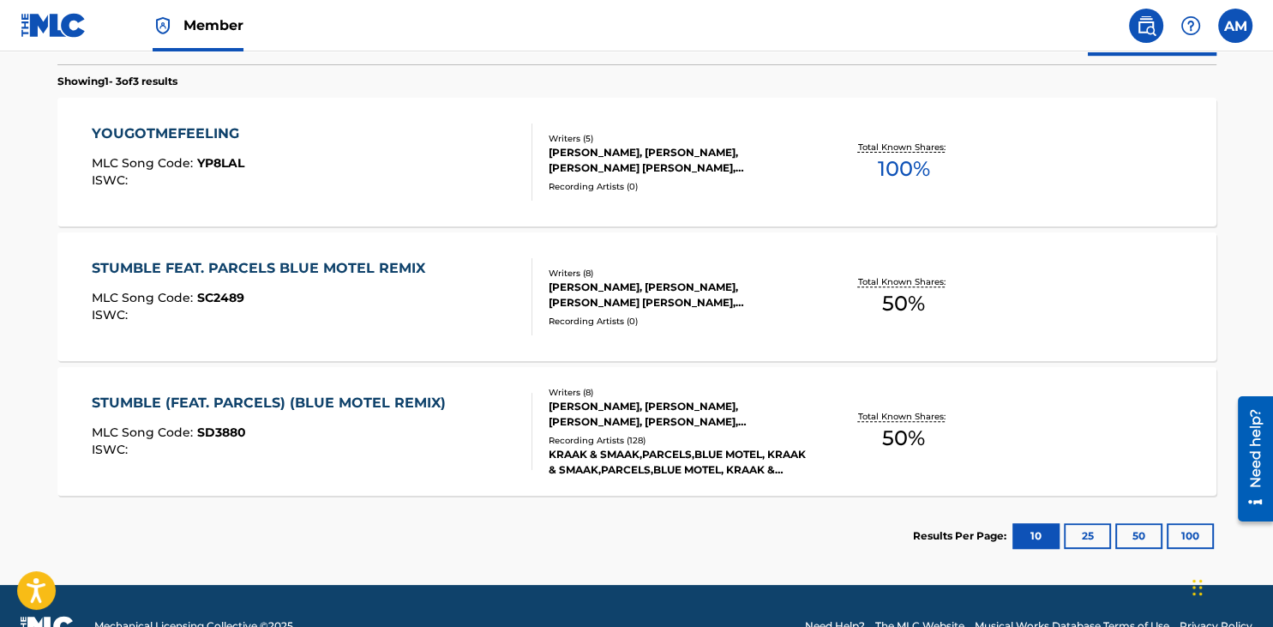
click at [230, 138] on div "YOUGOTMEFEELING" at bounding box center [170, 133] width 156 height 21
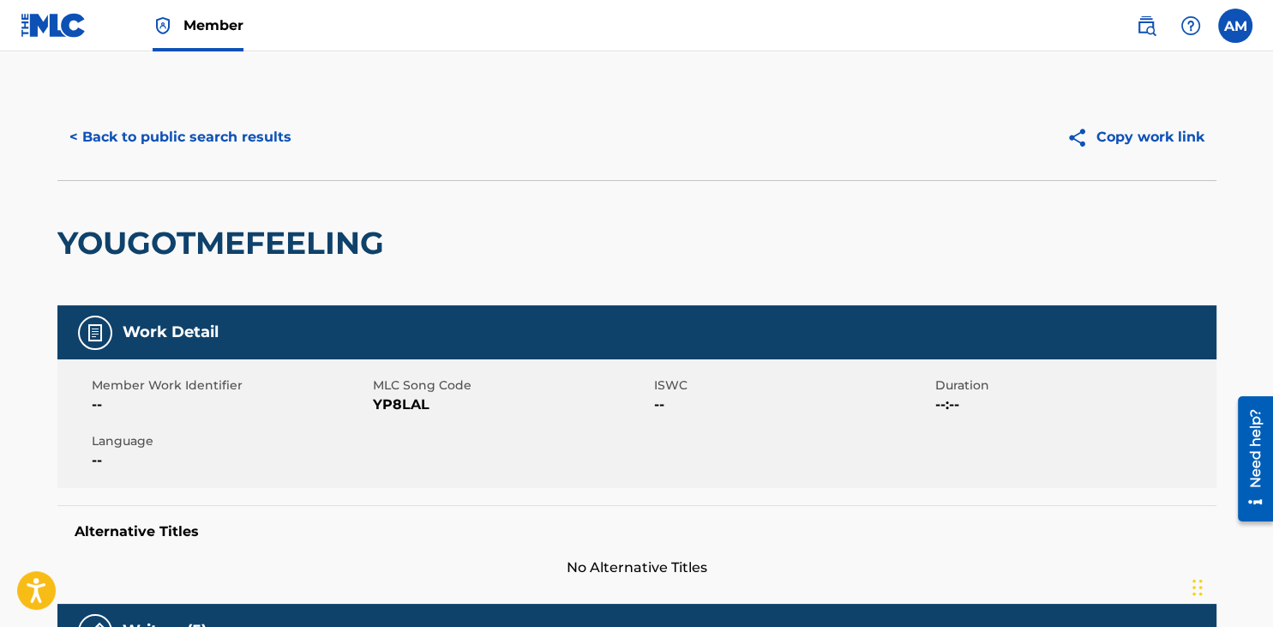
click at [202, 123] on button "< Back to public search results" at bounding box center [180, 137] width 246 height 43
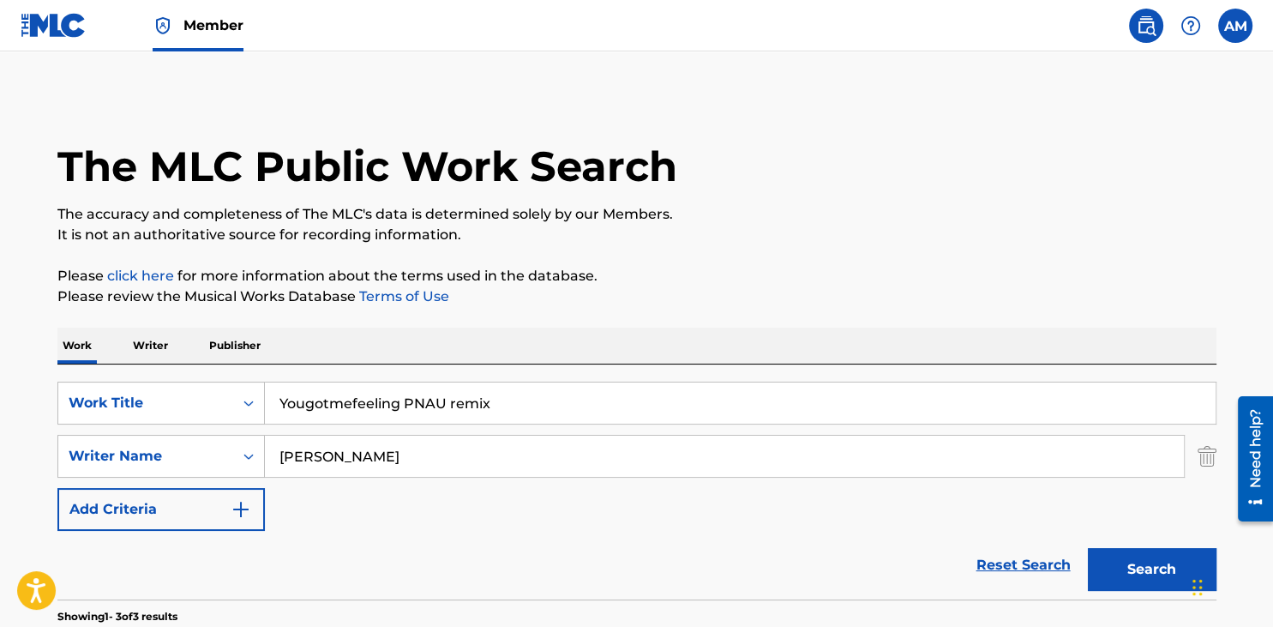
click at [521, 405] on input "Yougotmefeeling PNAU remix" at bounding box center [740, 402] width 951 height 41
paste input "Ifyoucall"
type input "Ifyoucall"
click at [1088, 548] on button "Search" at bounding box center [1152, 569] width 129 height 43
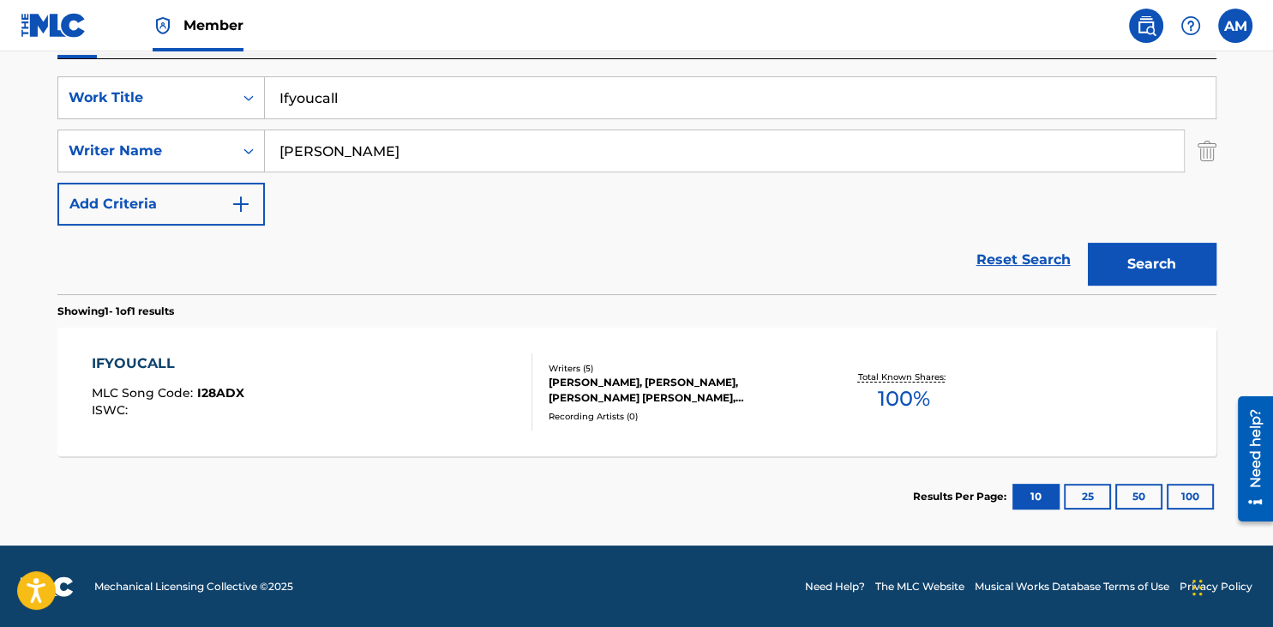
click at [397, 369] on div "IFYOUCALL MLC Song Code : I28ADX ISWC :" at bounding box center [312, 391] width 441 height 77
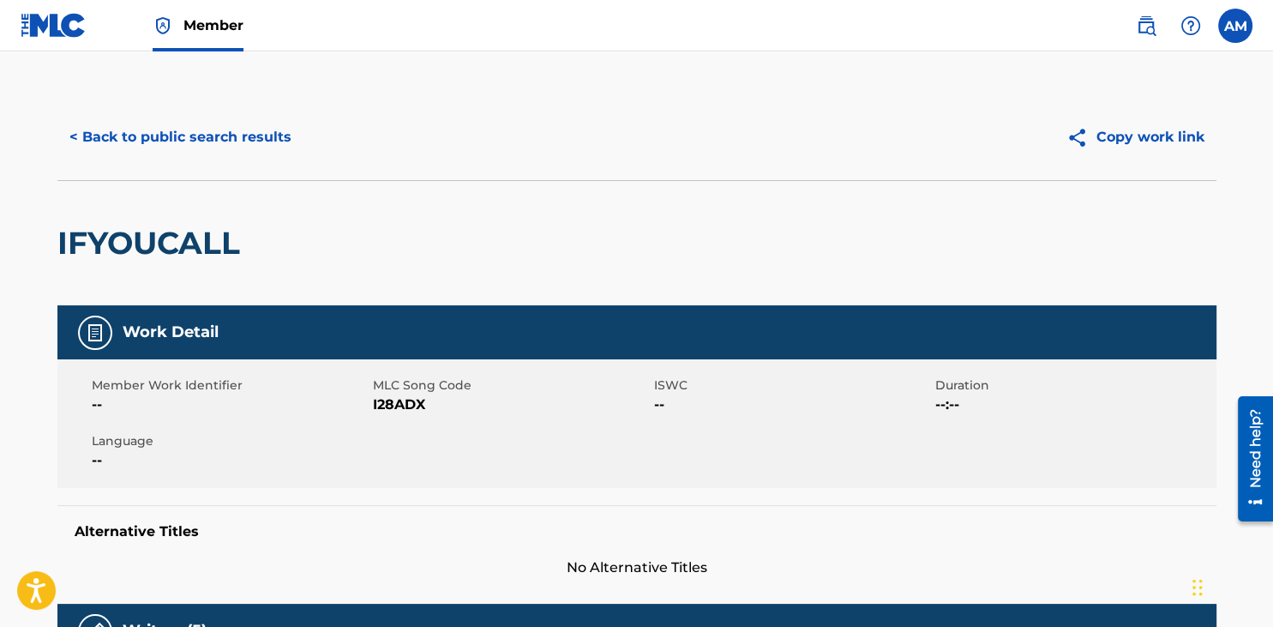
click at [216, 125] on button "< Back to public search results" at bounding box center [180, 137] width 246 height 43
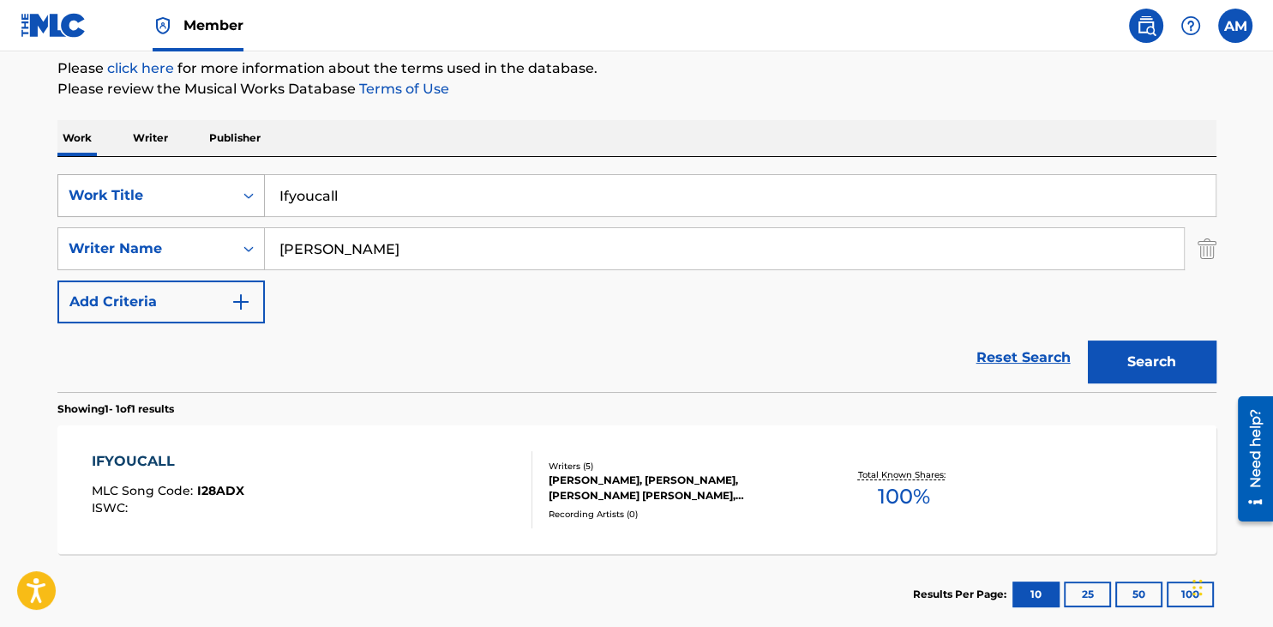
drag, startPoint x: 371, startPoint y: 196, endPoint x: 90, endPoint y: 178, distance: 281.8
click at [265, 177] on input "Ifyoucall" at bounding box center [740, 195] width 951 height 41
paste input "Leaves"
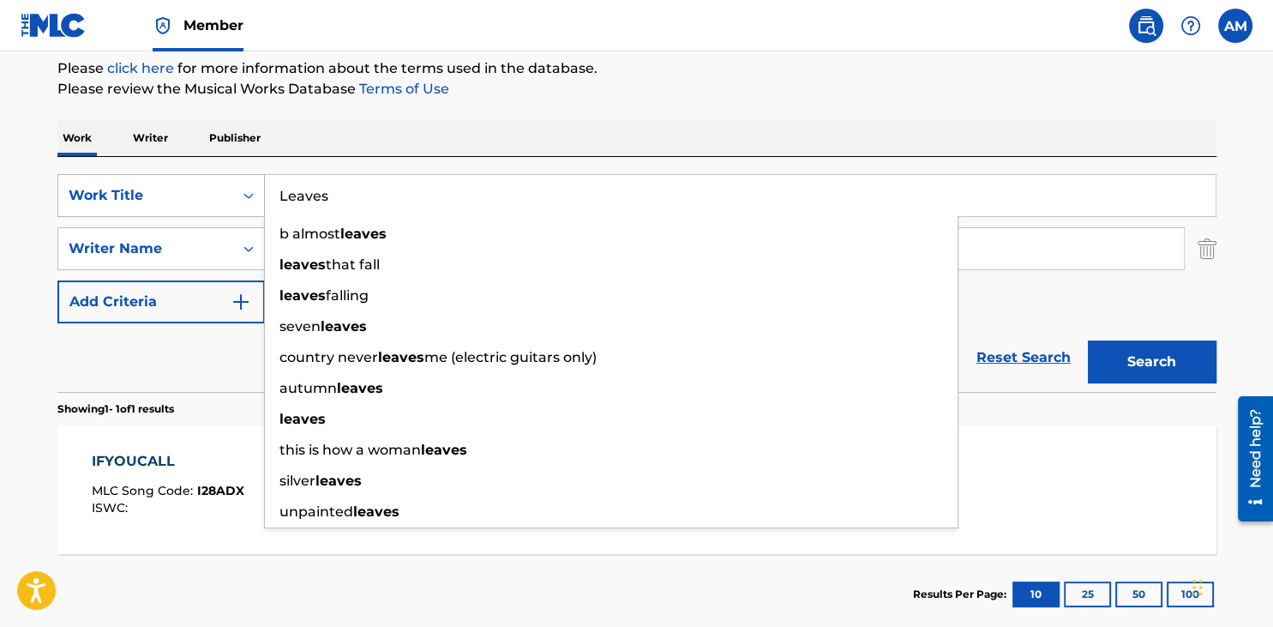
type input "Leaves"
click at [1088, 340] on button "Search" at bounding box center [1152, 361] width 129 height 43
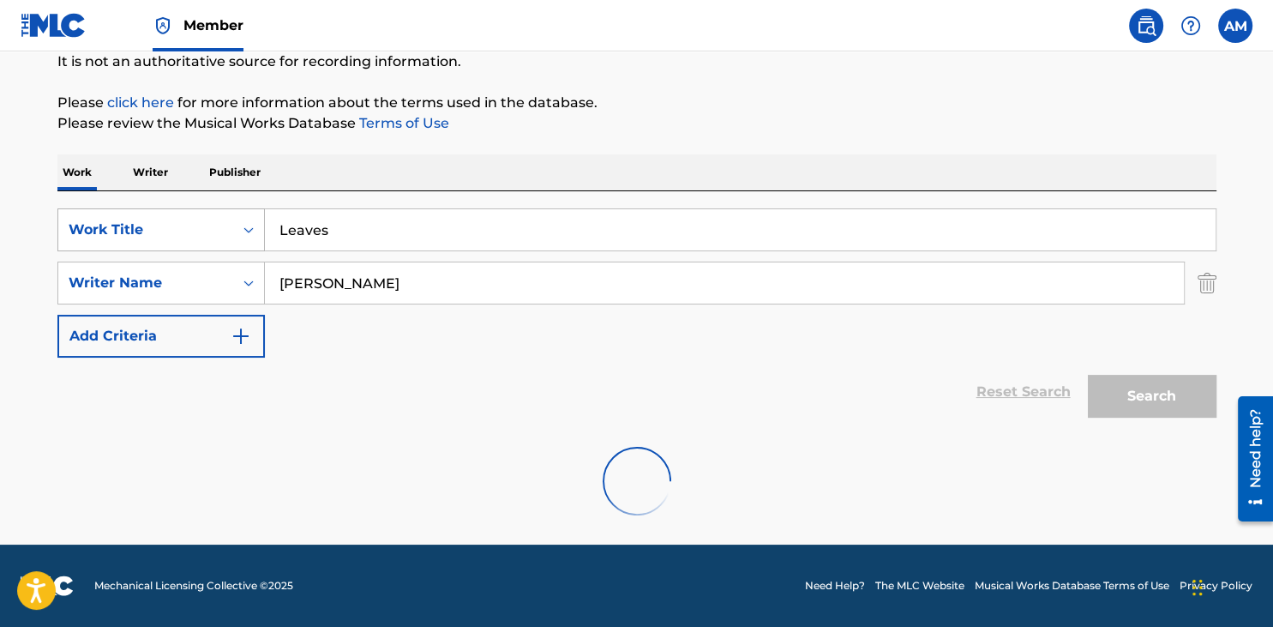
scroll to position [172, 0]
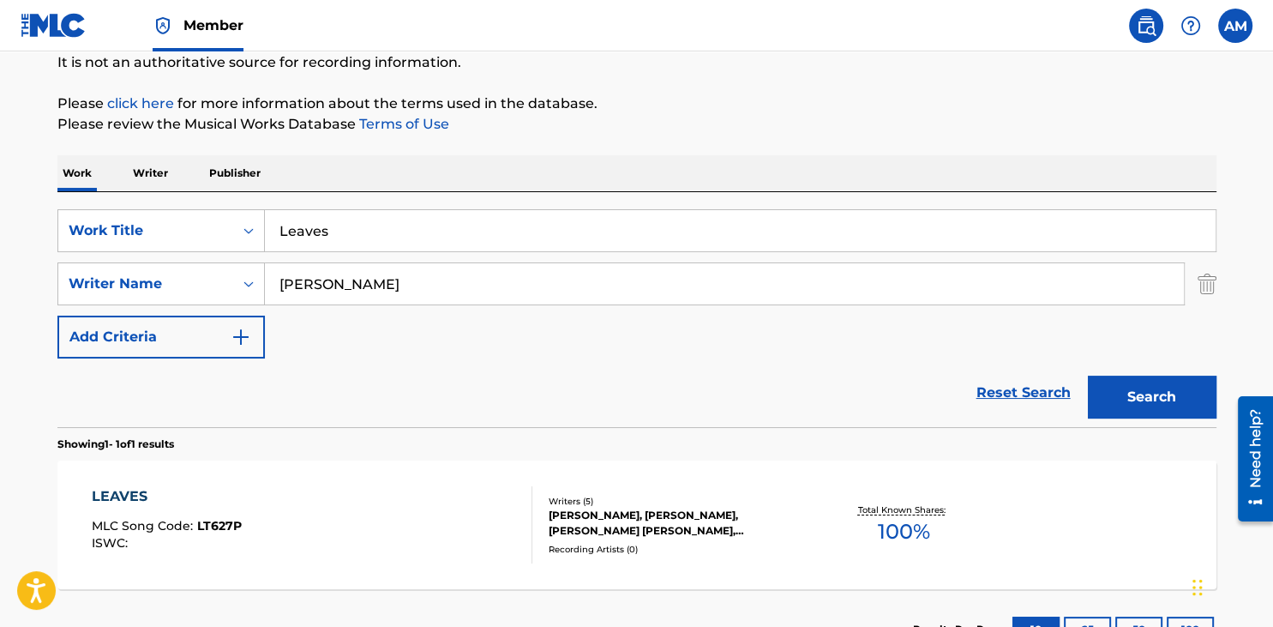
click at [209, 505] on div "LEAVES" at bounding box center [167, 496] width 150 height 21
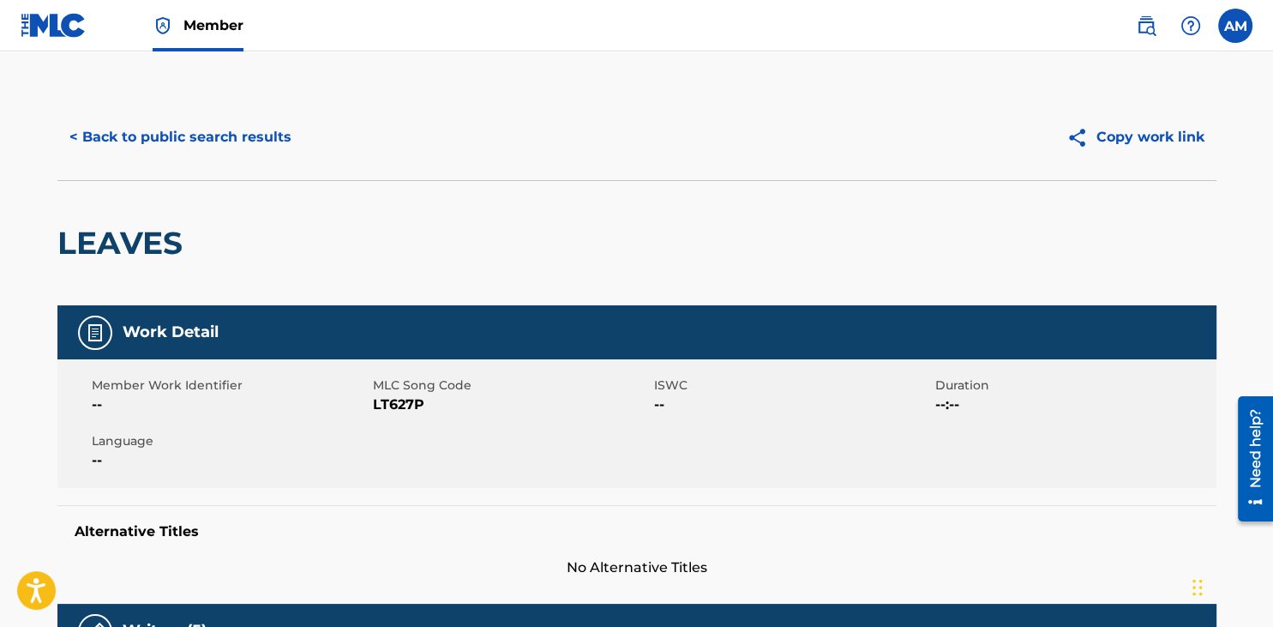
click at [242, 125] on button "< Back to public search results" at bounding box center [180, 137] width 246 height 43
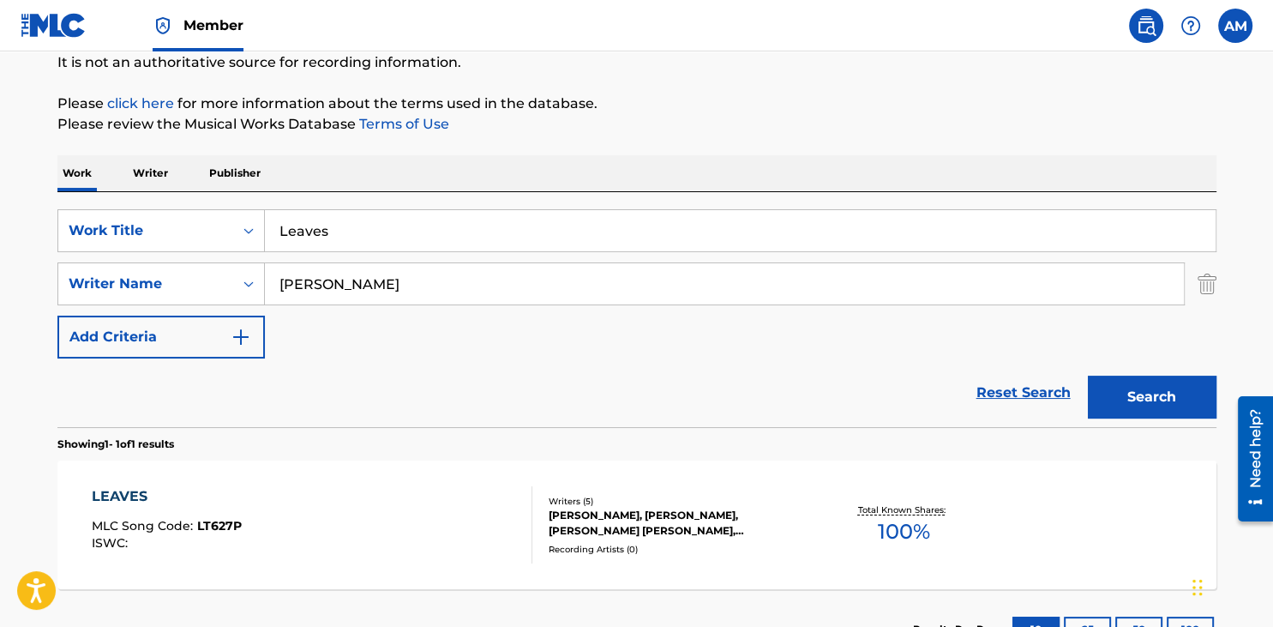
click at [424, 216] on input "Leaves" at bounding box center [740, 230] width 951 height 41
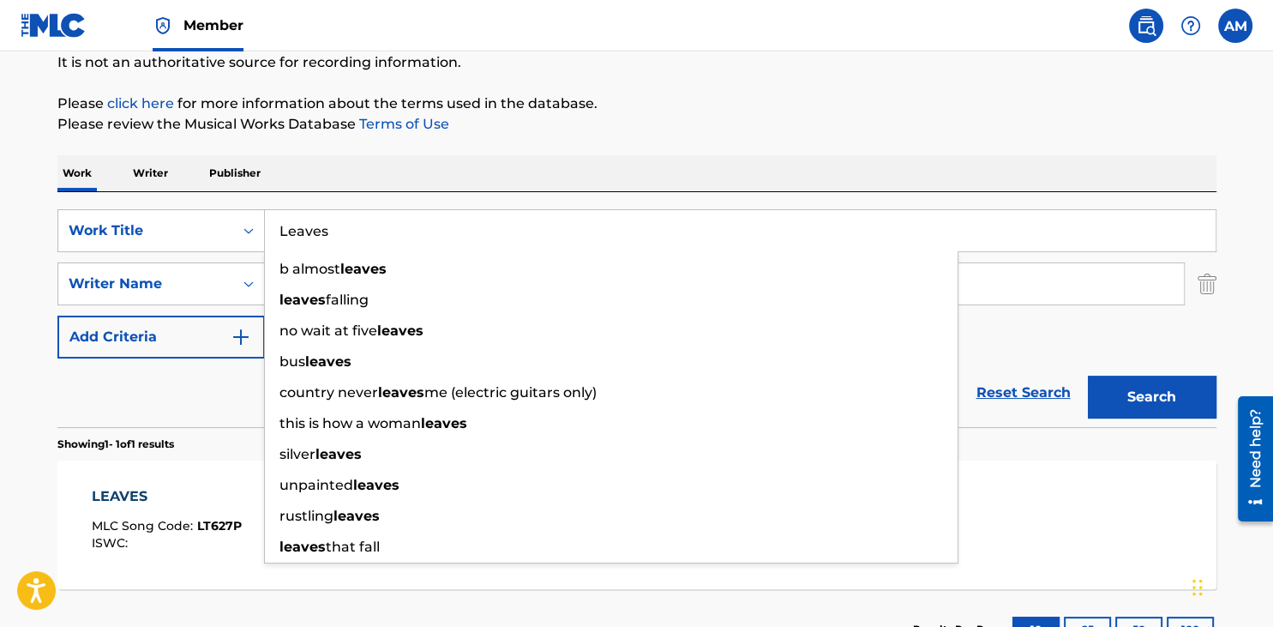
paste input "Everybodyelse"
type input "Everybodyelse"
click at [1088, 376] on button "Search" at bounding box center [1152, 397] width 129 height 43
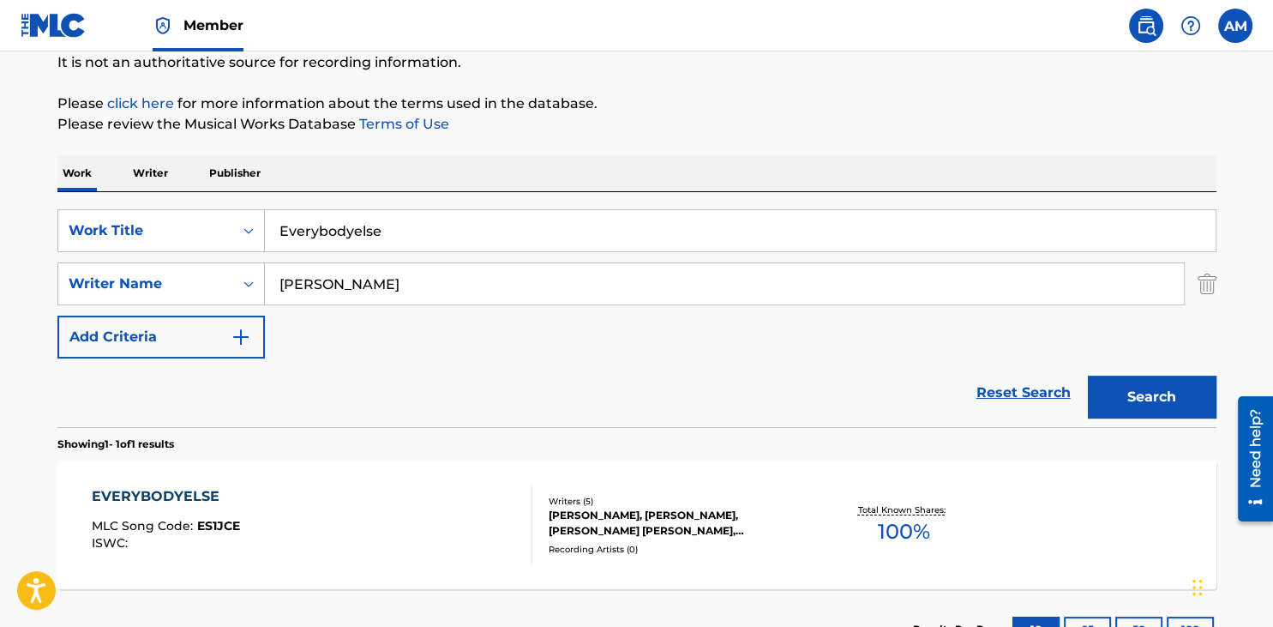
click at [169, 508] on div "EVERYBODYELSE MLC Song Code : ES1JCE ISWC :" at bounding box center [166, 524] width 148 height 77
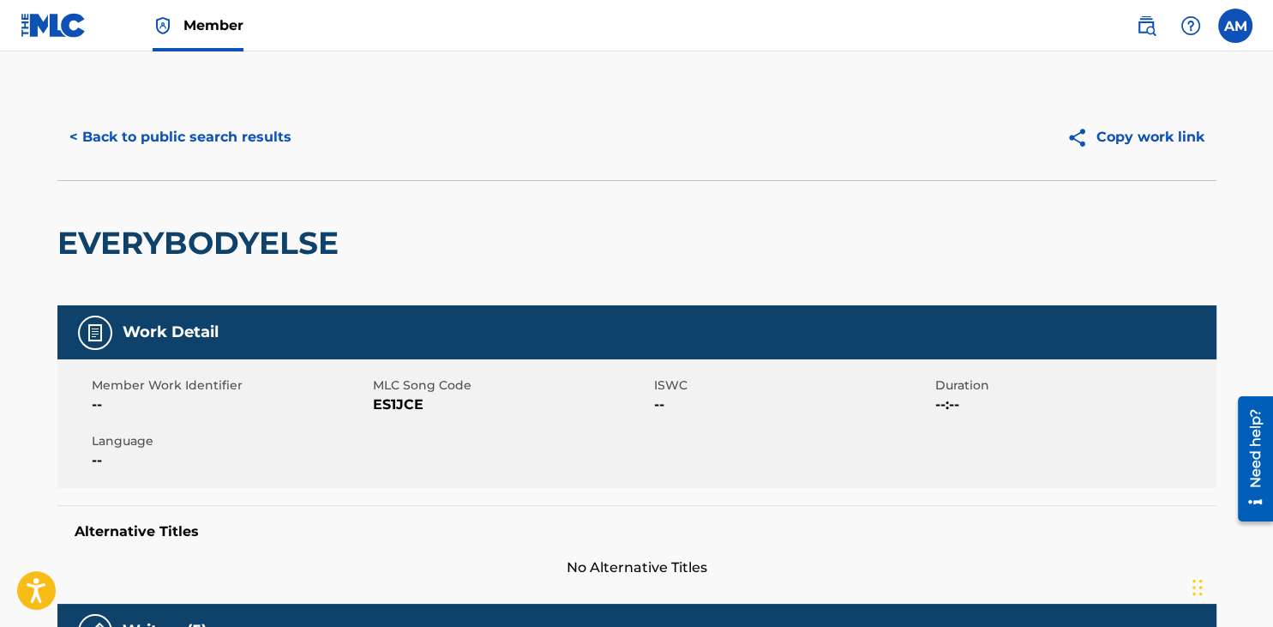
click at [187, 490] on div "Work Detail Member Work Identifier -- MLC Song Code ES1JCE ISWC -- Duration --:…" at bounding box center [636, 441] width 1159 height 273
click at [153, 130] on button "< Back to public search results" at bounding box center [180, 137] width 246 height 43
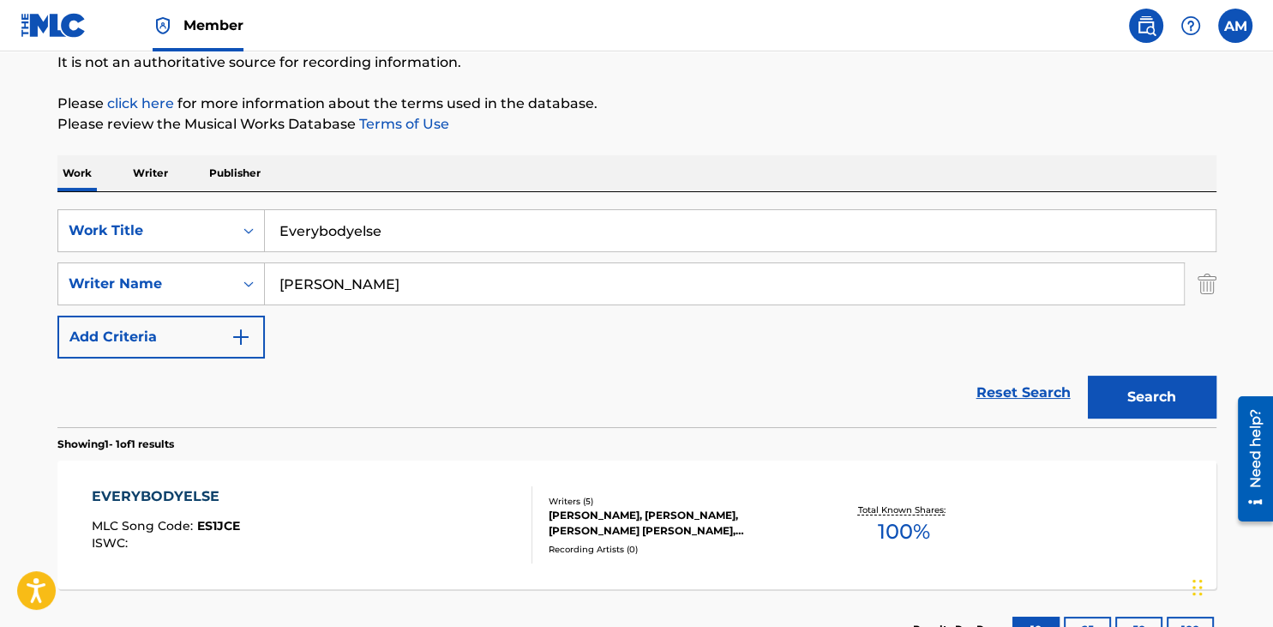
drag, startPoint x: 390, startPoint y: 288, endPoint x: 178, endPoint y: 273, distance: 212.3
click at [265, 273] on input "[PERSON_NAME]" at bounding box center [724, 283] width 919 height 41
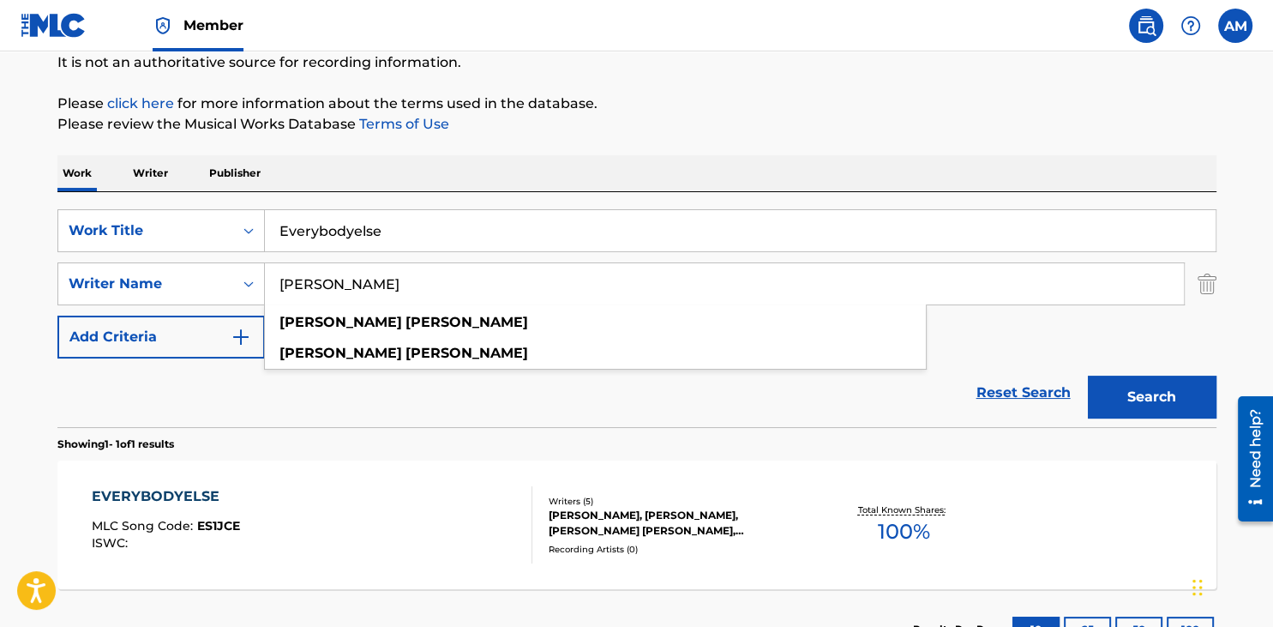
click at [386, 231] on input "Everybodyelse" at bounding box center [740, 230] width 951 height 41
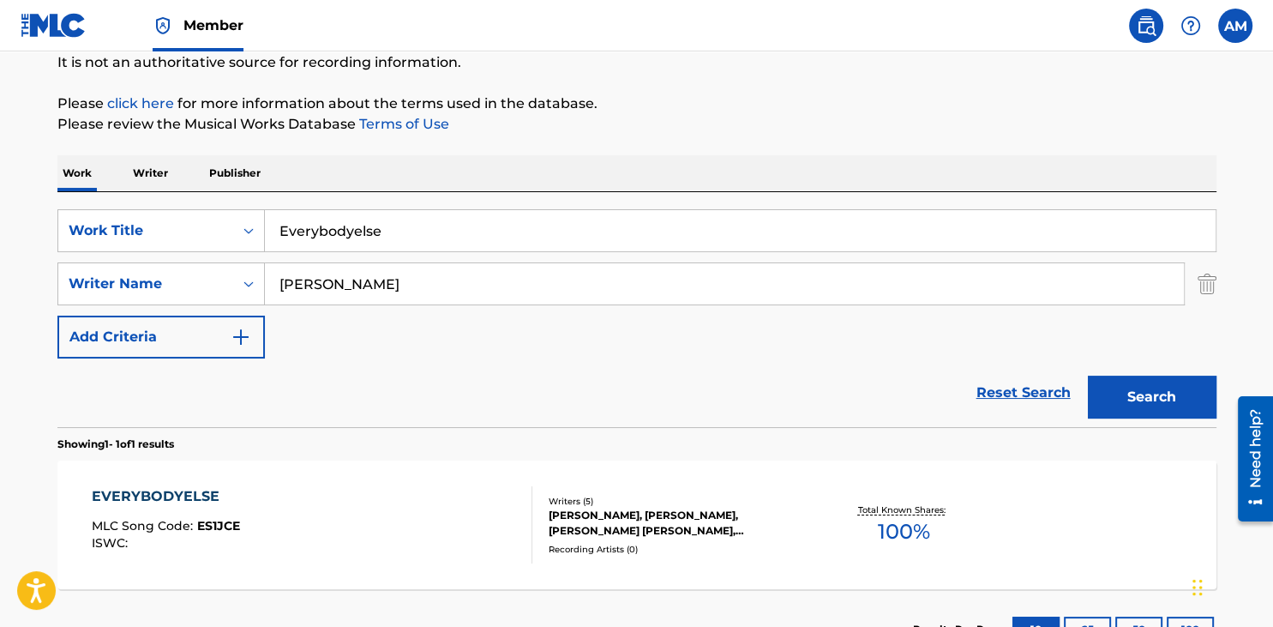
drag, startPoint x: 393, startPoint y: 229, endPoint x: 153, endPoint y: 207, distance: 240.2
click at [265, 210] on input "Everybodyelse" at bounding box center [740, 230] width 951 height 41
paste input "Thinkaboutit"
type input "Thinkaboutit"
click at [1088, 376] on button "Search" at bounding box center [1152, 397] width 129 height 43
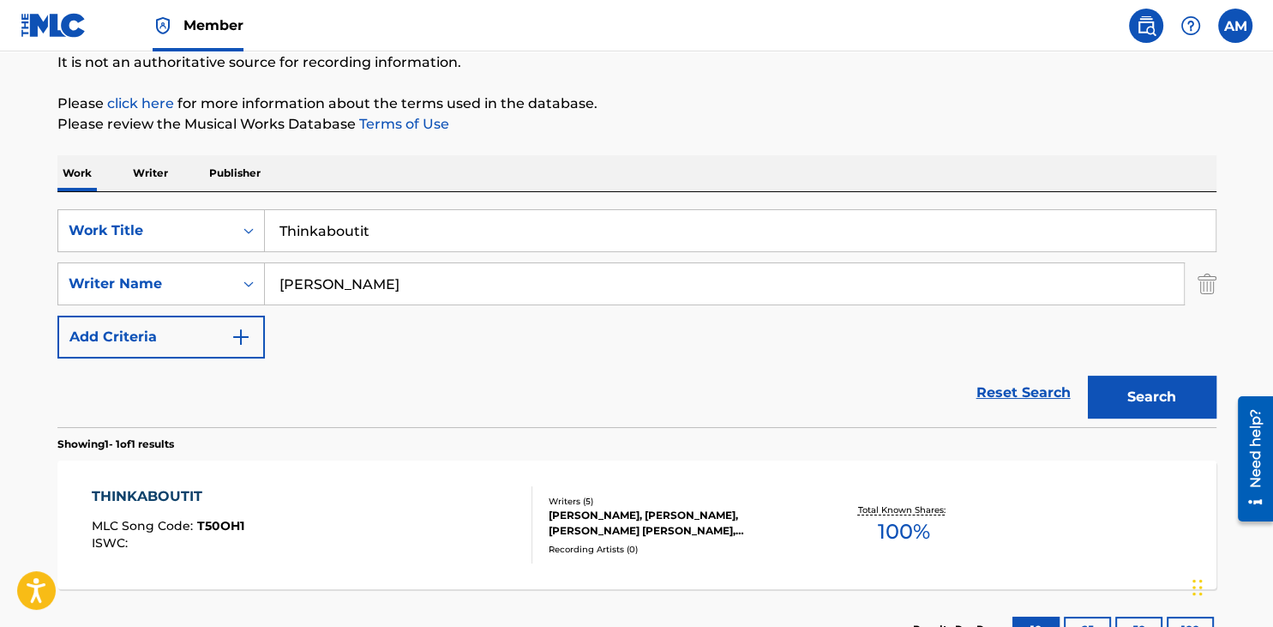
click at [314, 500] on div "THINKABOUTIT MLC Song Code : T50OH1 ISWC :" at bounding box center [312, 524] width 441 height 77
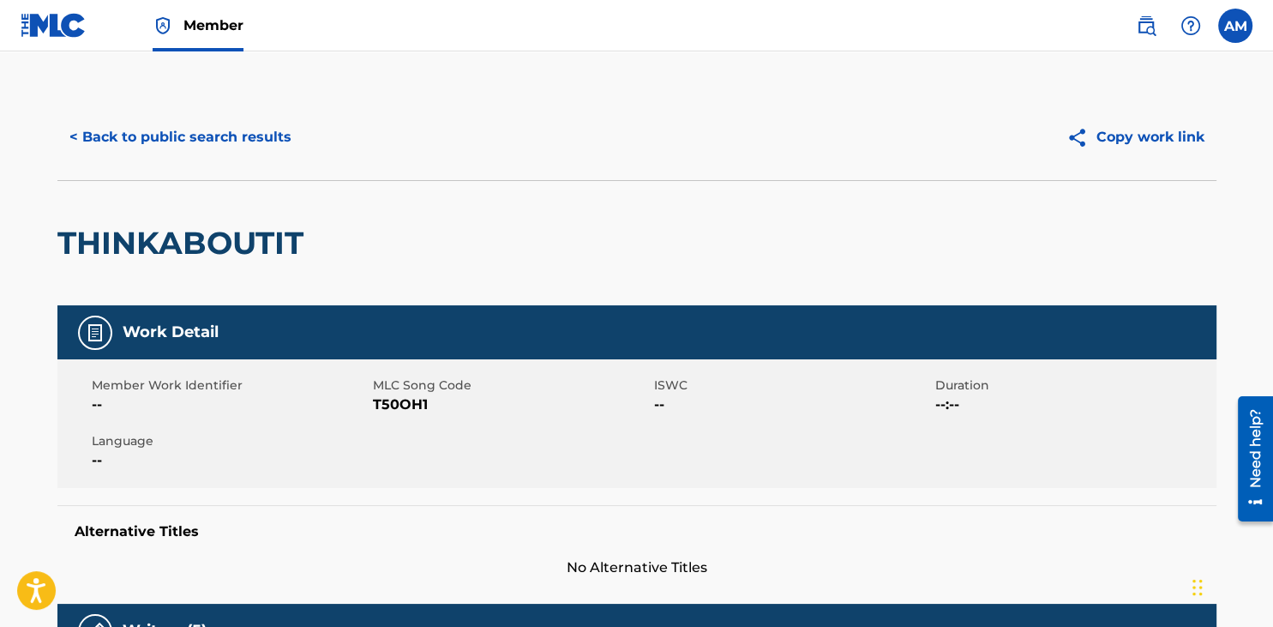
click at [177, 135] on button "< Back to public search results" at bounding box center [180, 137] width 246 height 43
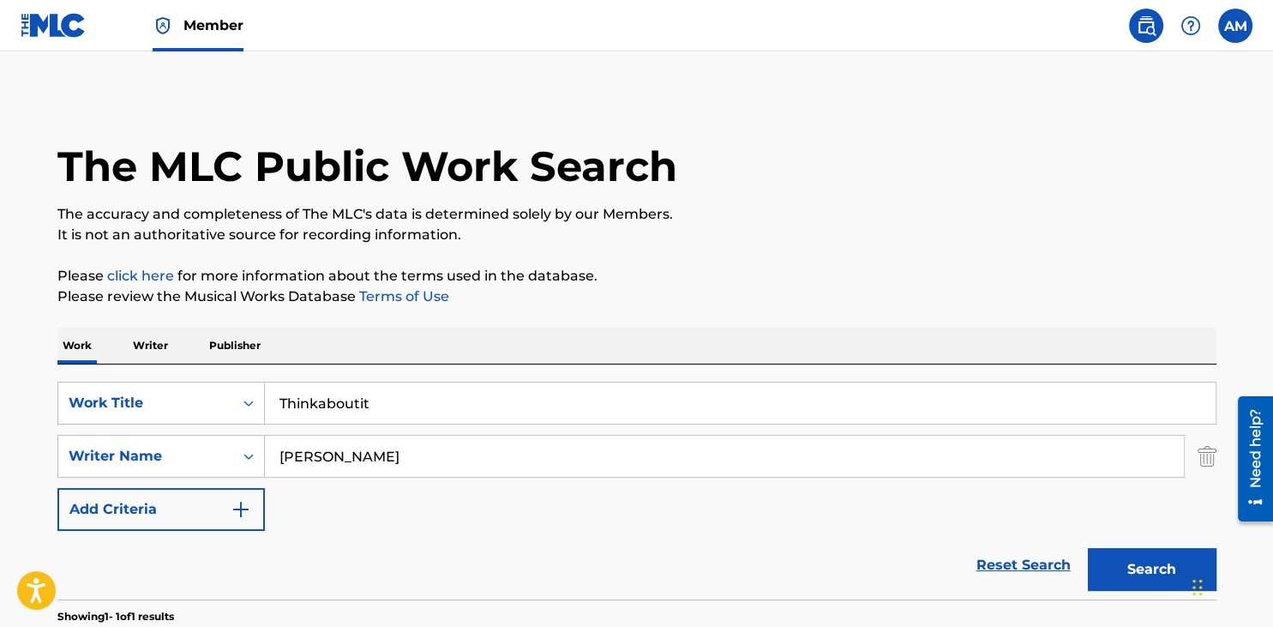
scroll to position [172, 0]
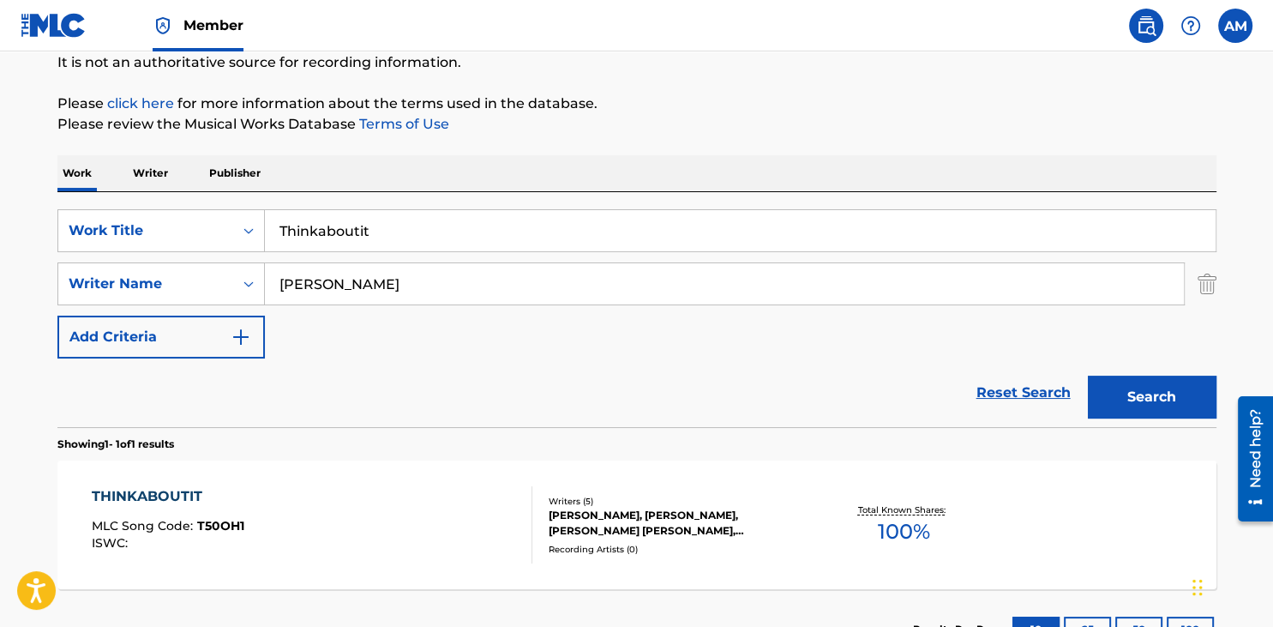
drag, startPoint x: 394, startPoint y: 234, endPoint x: 94, endPoint y: 218, distance: 299.7
click at [265, 218] on input "Thinkaboutit" at bounding box center [740, 230] width 951 height 41
paste input "Finallyover"
type input "Finallyover"
click at [1088, 376] on button "Search" at bounding box center [1152, 397] width 129 height 43
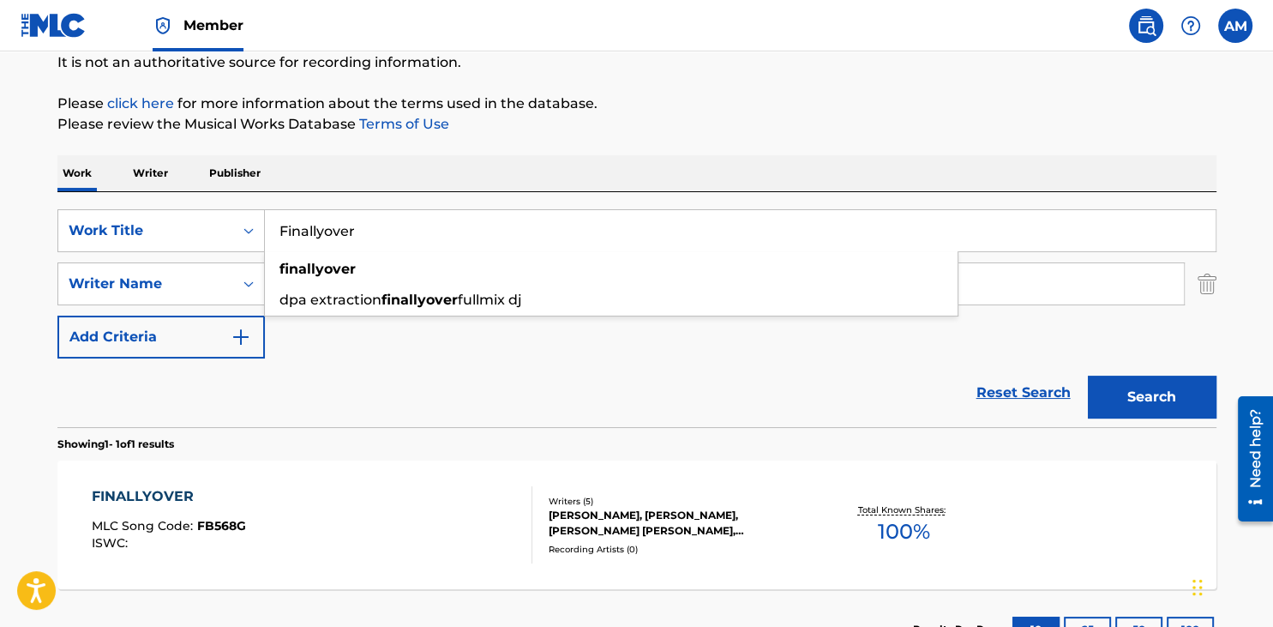
click at [369, 516] on div "FINALLYOVER MLC Song Code : FB568G ISWC :" at bounding box center [312, 524] width 441 height 77
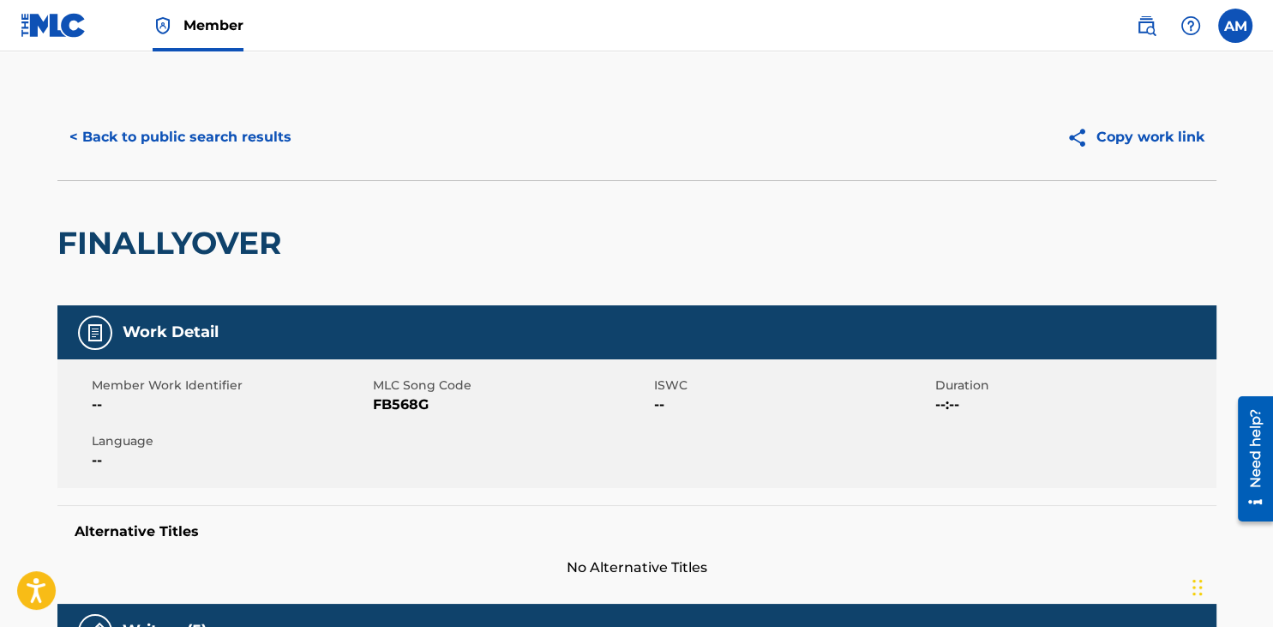
click at [159, 146] on button "< Back to public search results" at bounding box center [180, 137] width 246 height 43
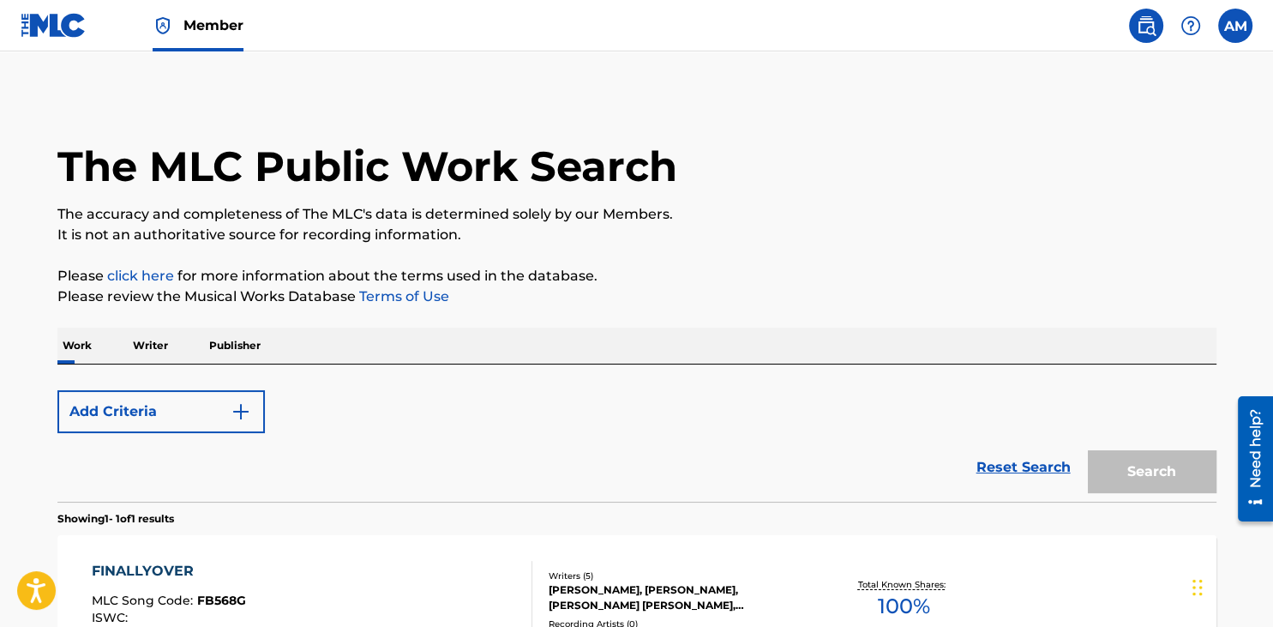
scroll to position [172, 0]
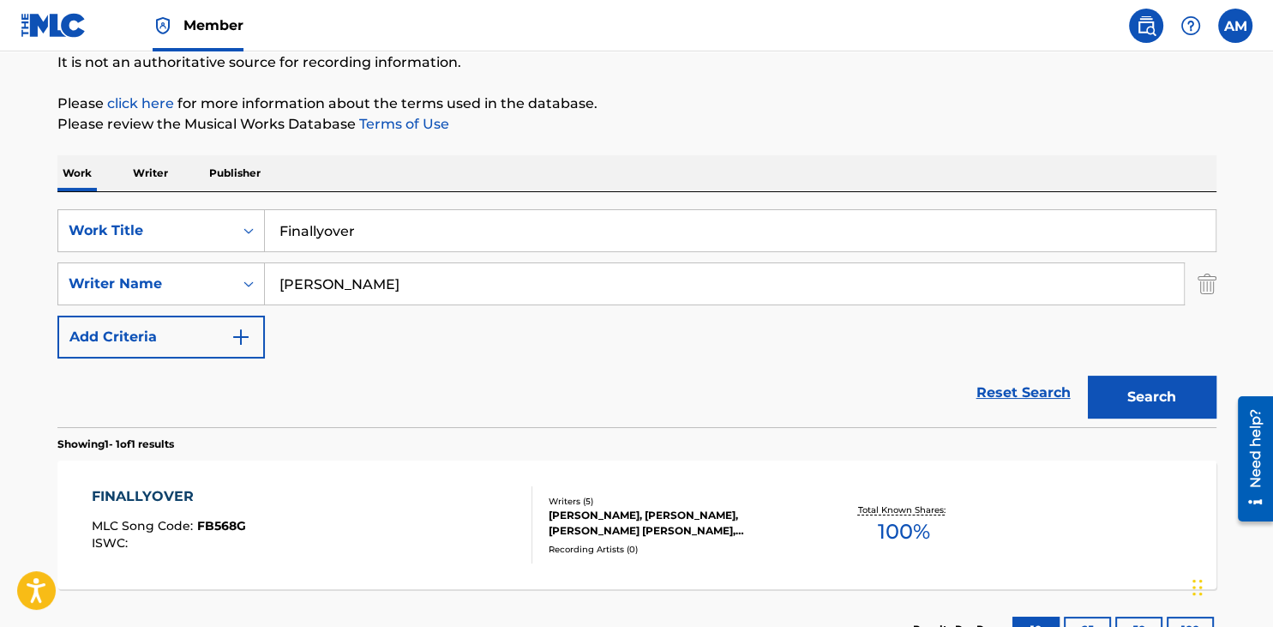
drag, startPoint x: 321, startPoint y: 228, endPoint x: 147, endPoint y: 213, distance: 173.9
click at [265, 213] on input "Finallyover" at bounding box center [740, 230] width 951 height 41
paste input "Iwanttobeyourlightagain"
type input "Iwanttobeyourlightagain"
click at [1088, 376] on button "Search" at bounding box center [1152, 397] width 129 height 43
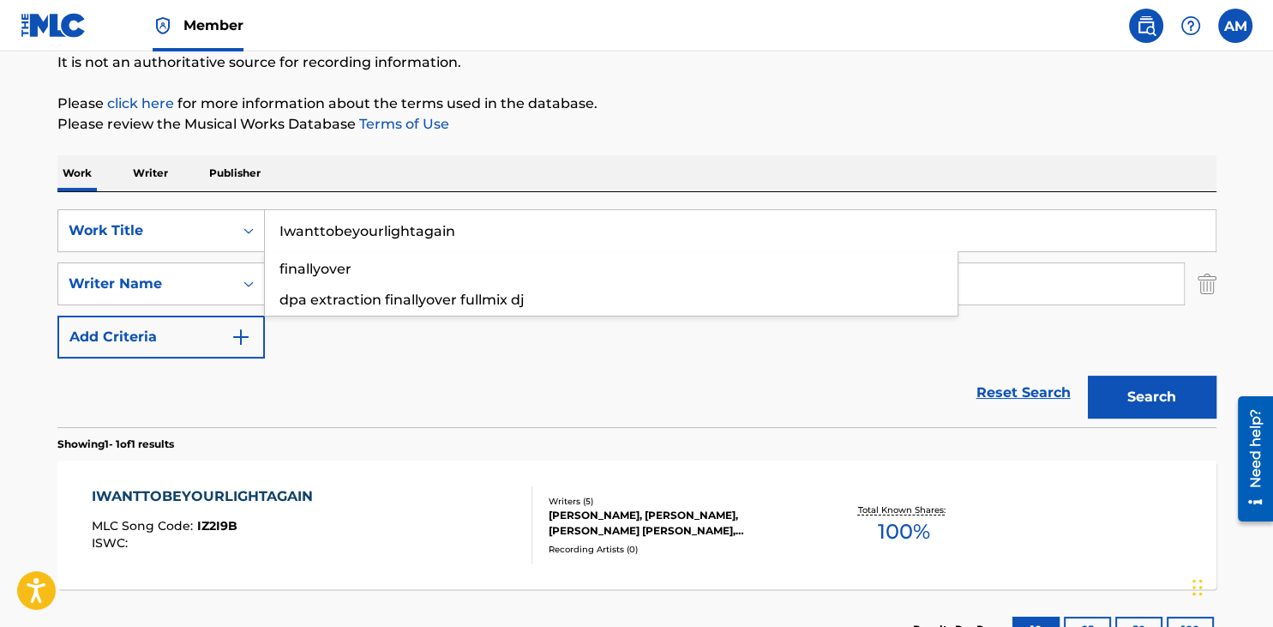
click at [1088, 376] on button "Search" at bounding box center [1152, 397] width 129 height 43
click at [288, 496] on div "IWANTTOBEYOURLIGHTAGAIN" at bounding box center [207, 496] width 230 height 21
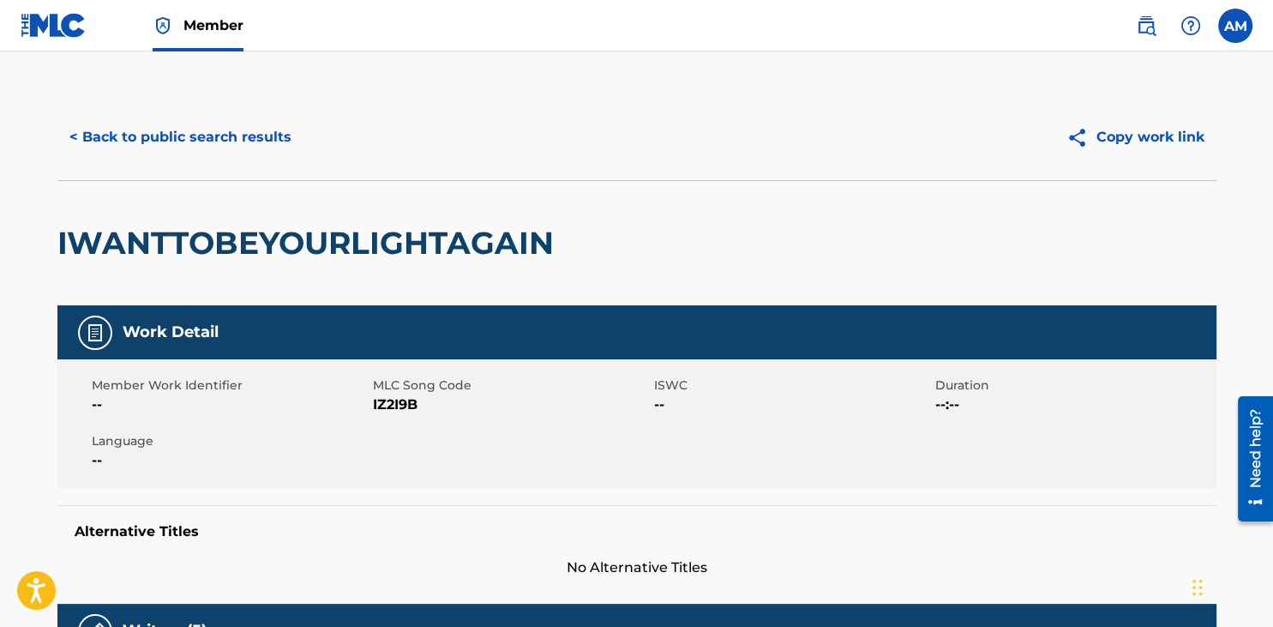
click at [81, 139] on button "< Back to public search results" at bounding box center [180, 137] width 246 height 43
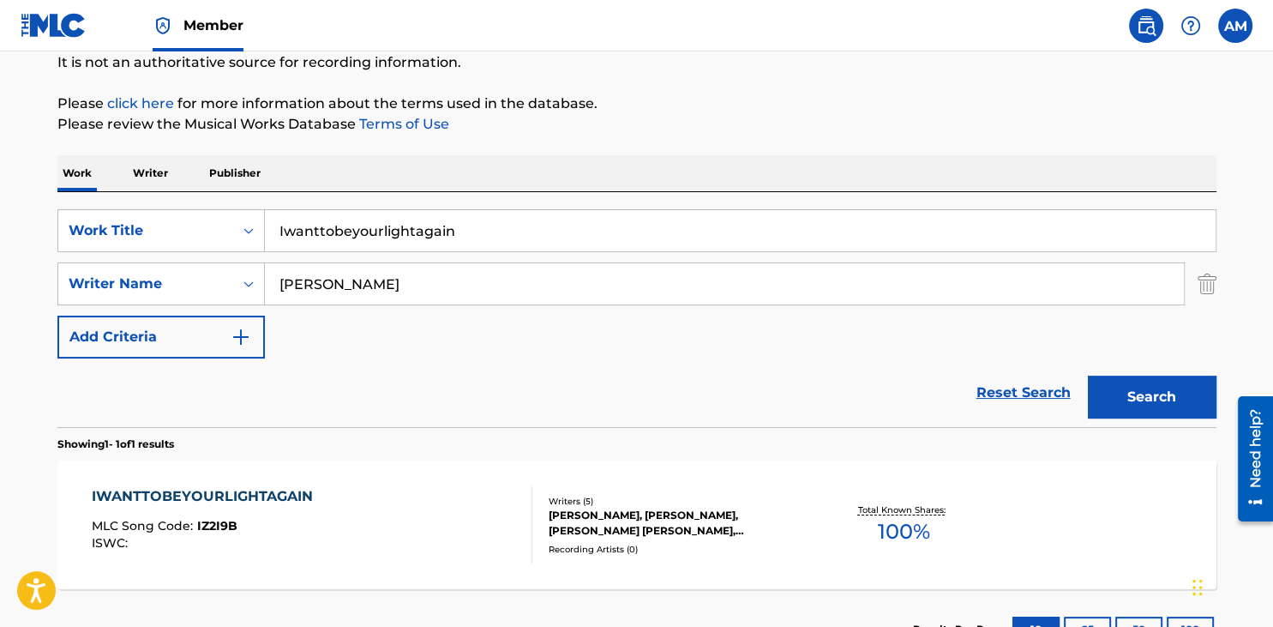
drag, startPoint x: 472, startPoint y: 228, endPoint x: 453, endPoint y: 228, distance: 19.7
click at [453, 228] on input "Iwanttobeyourlightagain" at bounding box center [740, 230] width 951 height 41
